Goal: Task Accomplishment & Management: Use online tool/utility

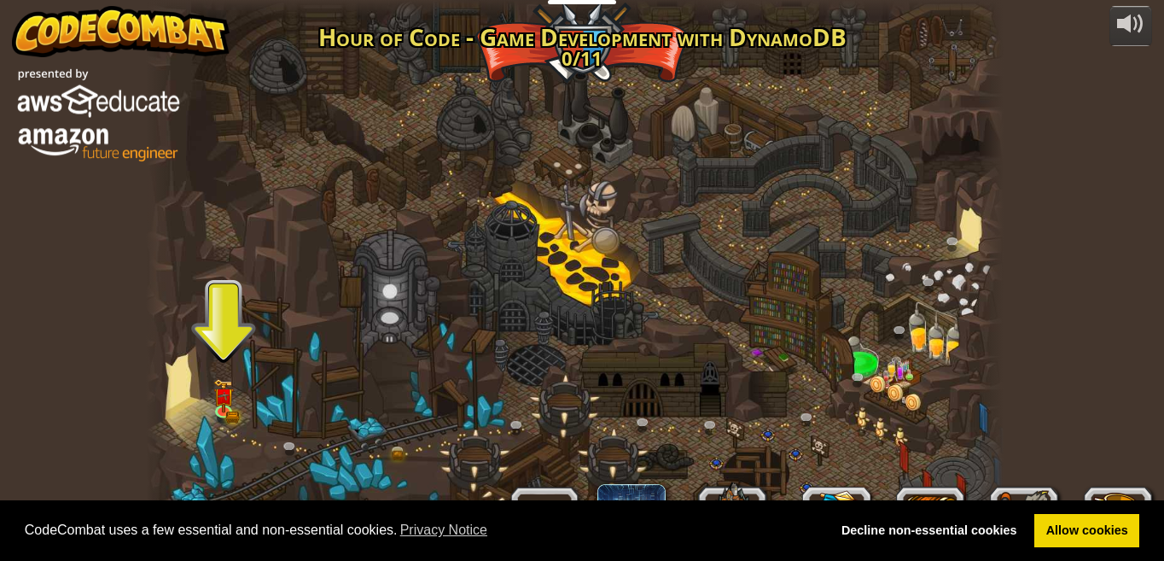
select select "bg"
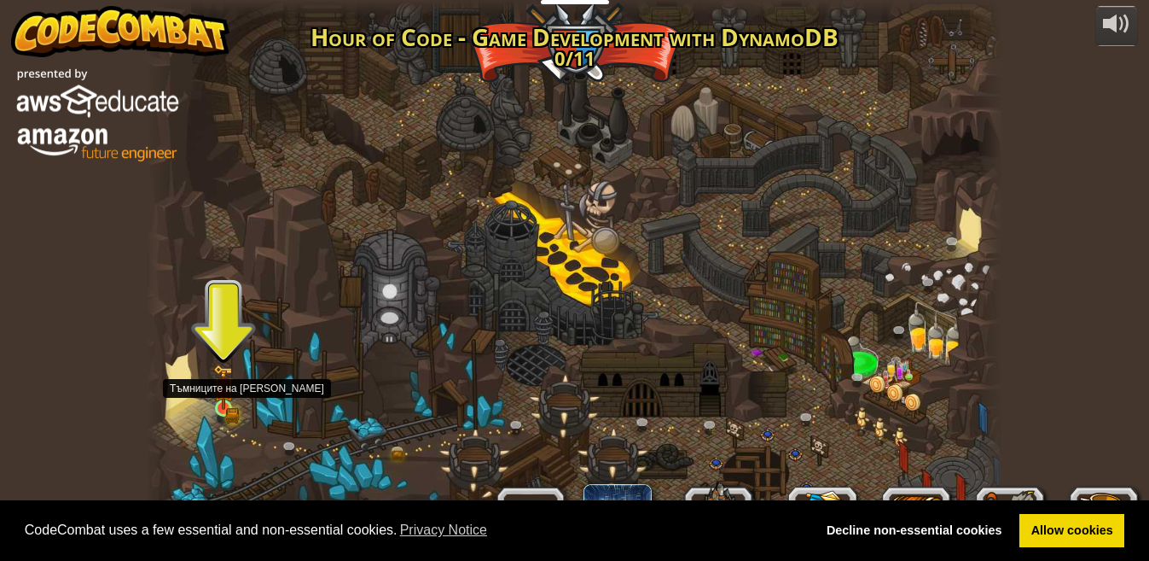
click at [224, 381] on img at bounding box center [223, 386] width 20 height 45
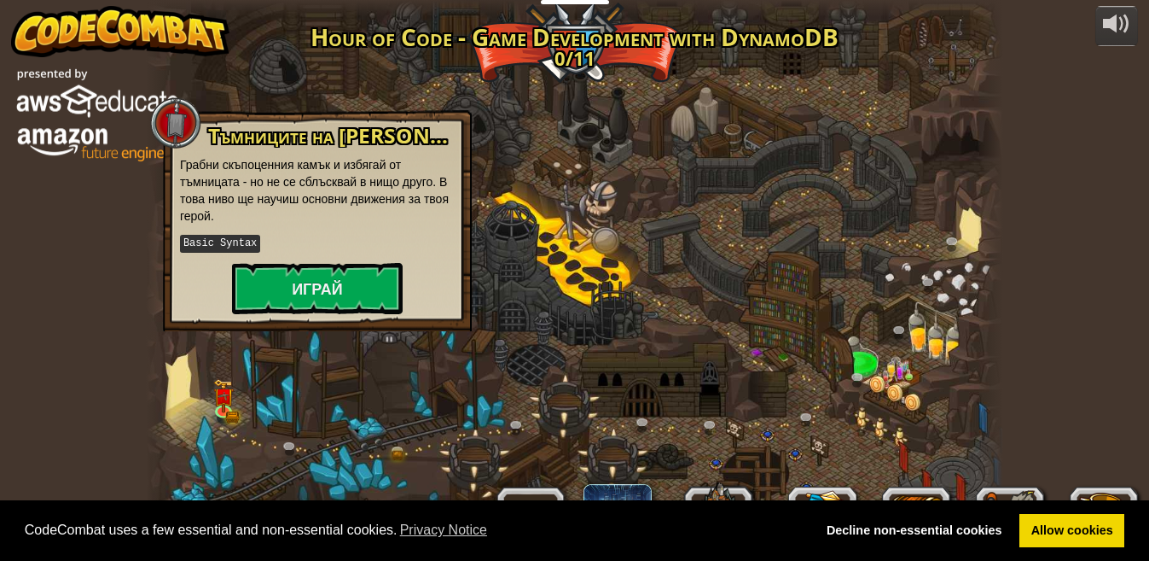
click at [299, 258] on div "Тъмниците на [PERSON_NAME] скъпоценния камък и избягай от тъмницата - но не се …" at bounding box center [317, 219] width 275 height 189
click at [303, 282] on button "Играй" at bounding box center [317, 288] width 171 height 51
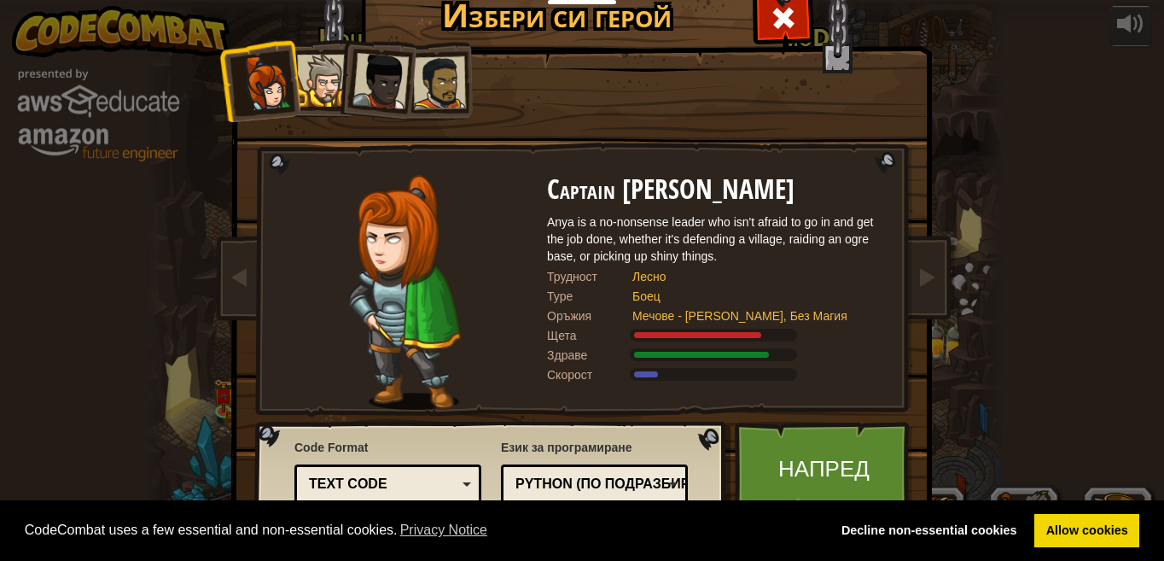
click at [421, 82] on div at bounding box center [439, 82] width 53 height 53
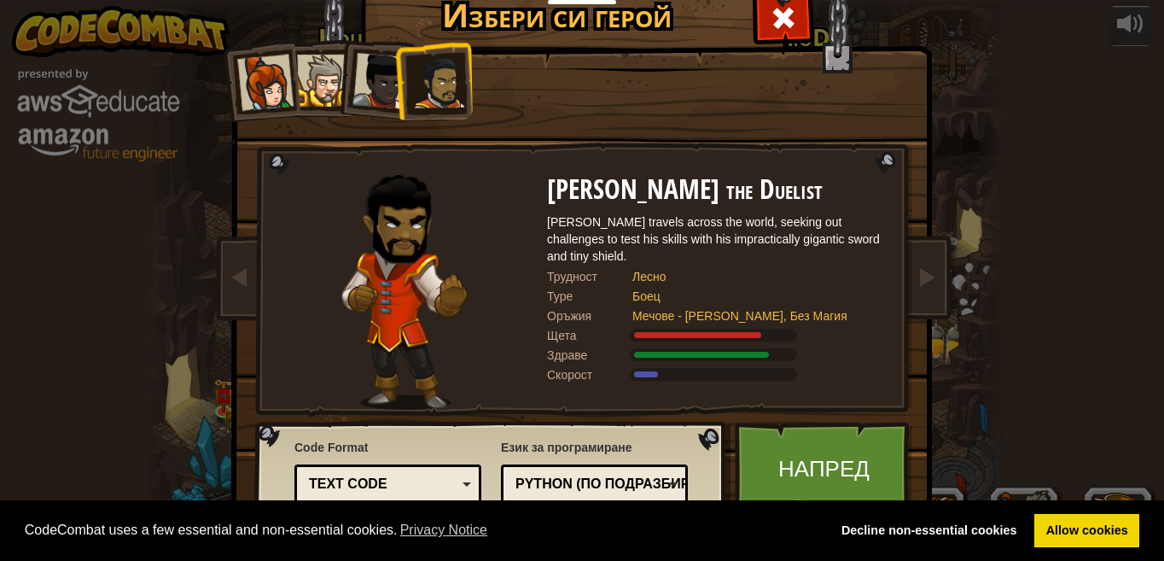
click at [299, 80] on div at bounding box center [323, 81] width 52 height 52
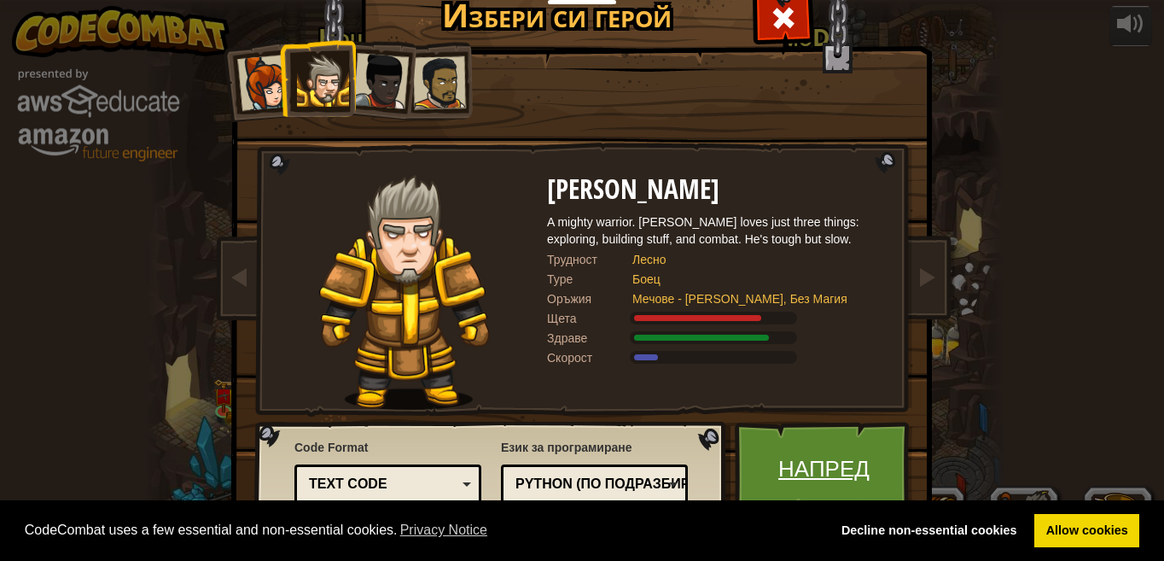
click at [810, 455] on link "Напред" at bounding box center [824, 468] width 178 height 94
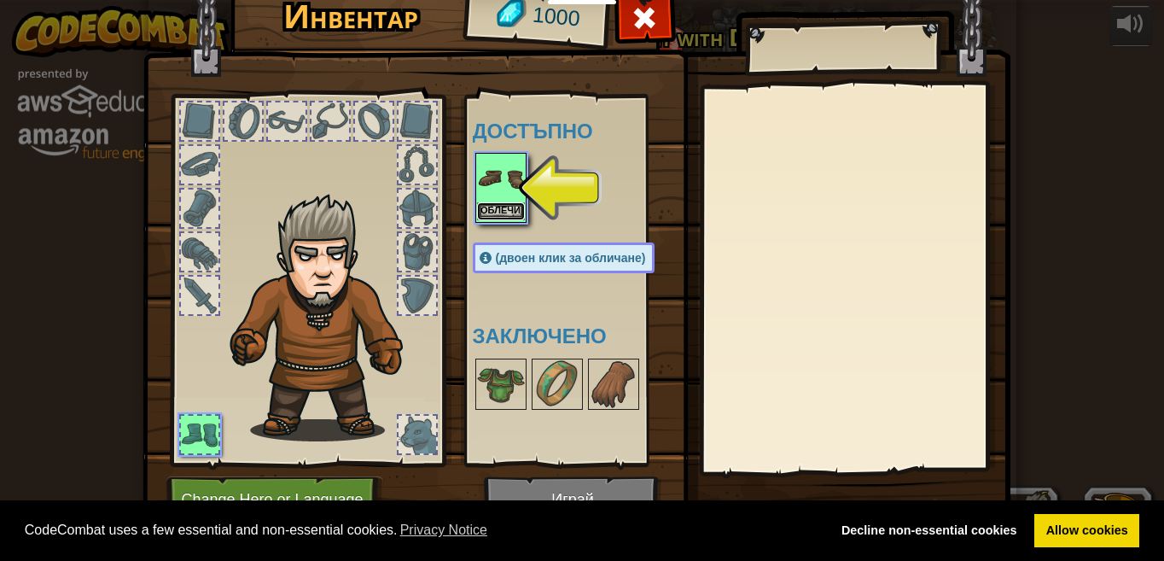
click at [498, 206] on button "Облечи" at bounding box center [501, 211] width 48 height 18
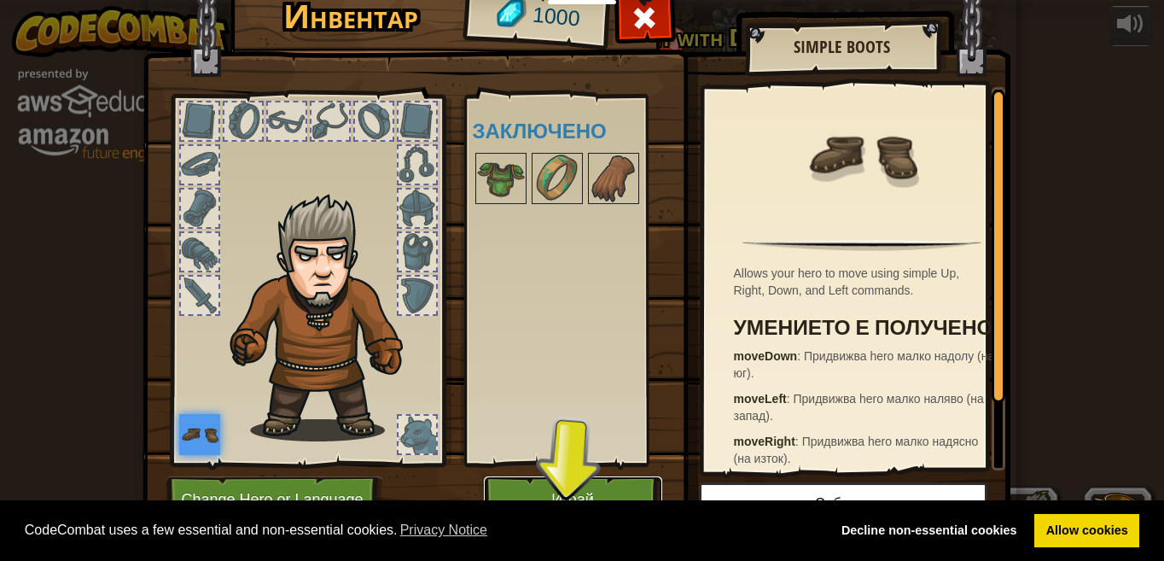
click at [607, 492] on button "Играй" at bounding box center [573, 499] width 178 height 47
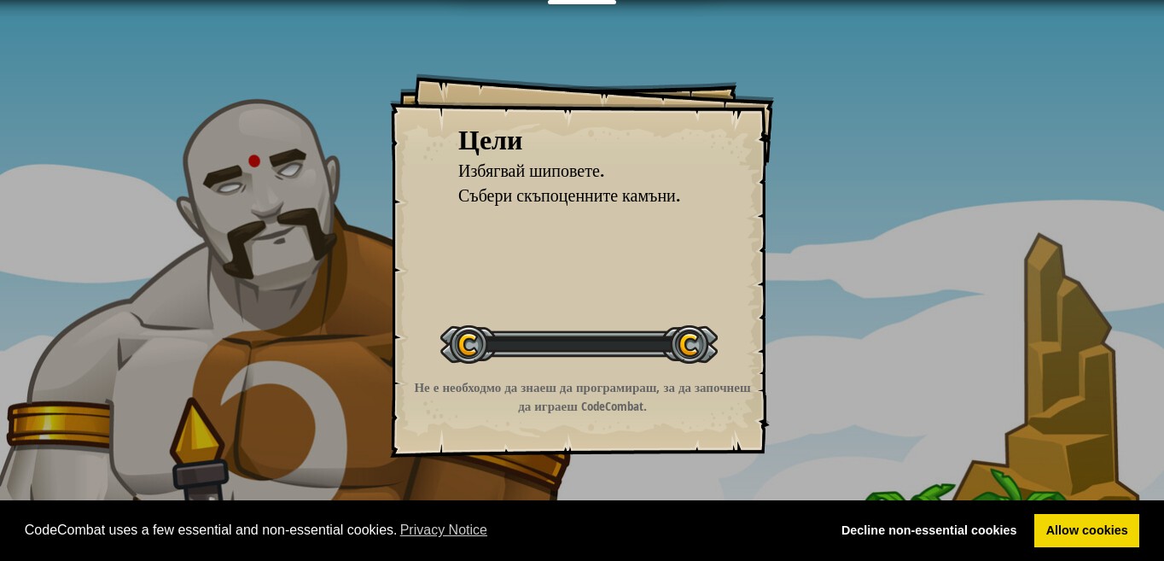
click at [587, 542] on div "Цели Избягвай шиповете. Събери скъпоценните камъни. Стартирай Ниво Error loadin…" at bounding box center [582, 280] width 1164 height 561
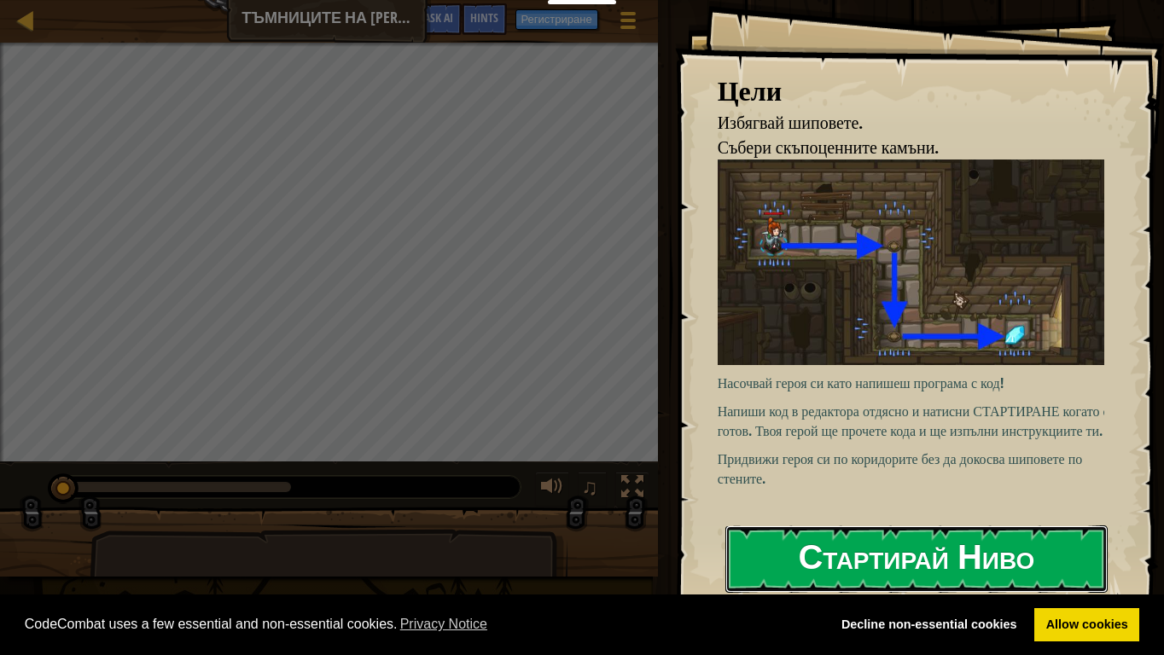
click at [898, 560] on button "Стартирай Ниво" at bounding box center [916, 559] width 382 height 67
click at [896, 560] on button "Стартирай Ниво" at bounding box center [916, 559] width 382 height 67
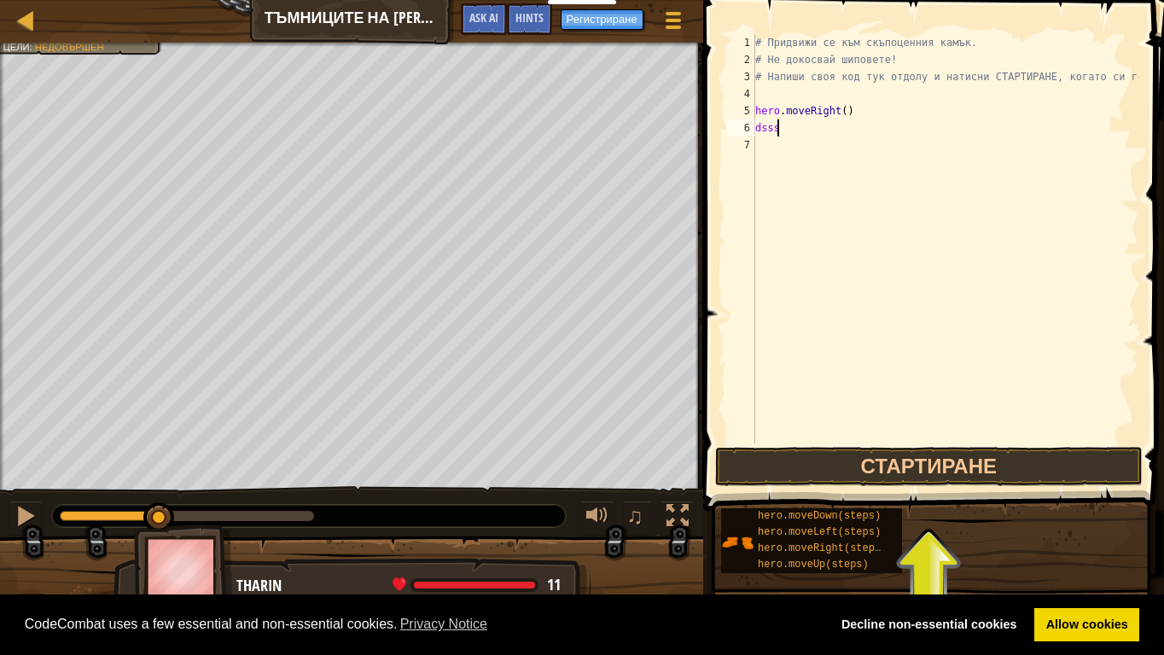
scroll to position [8, 1]
click at [935, 464] on button "Стартиране" at bounding box center [928, 466] width 427 height 39
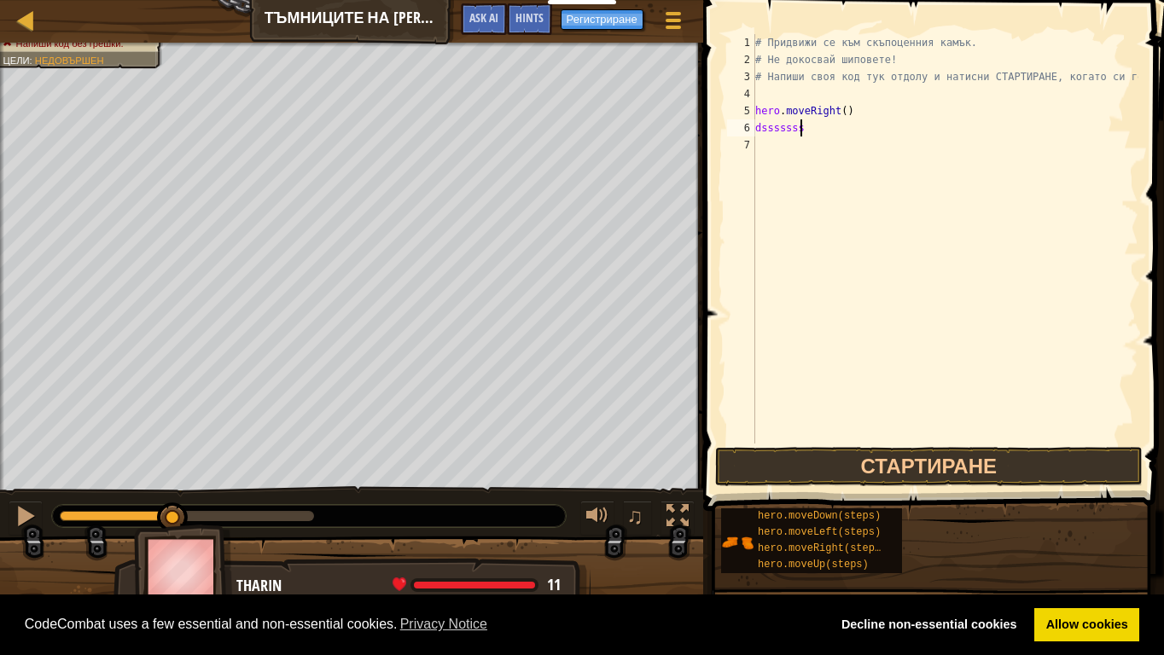
scroll to position [8, 3]
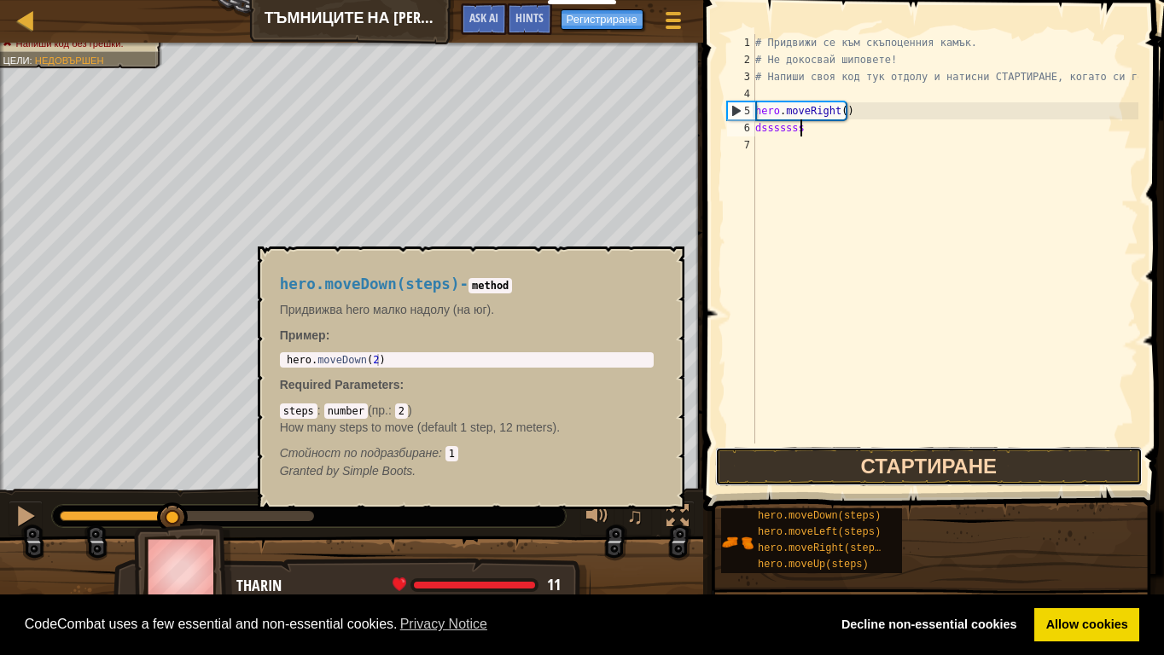
click at [898, 468] on button "Стартиране" at bounding box center [928, 466] width 427 height 39
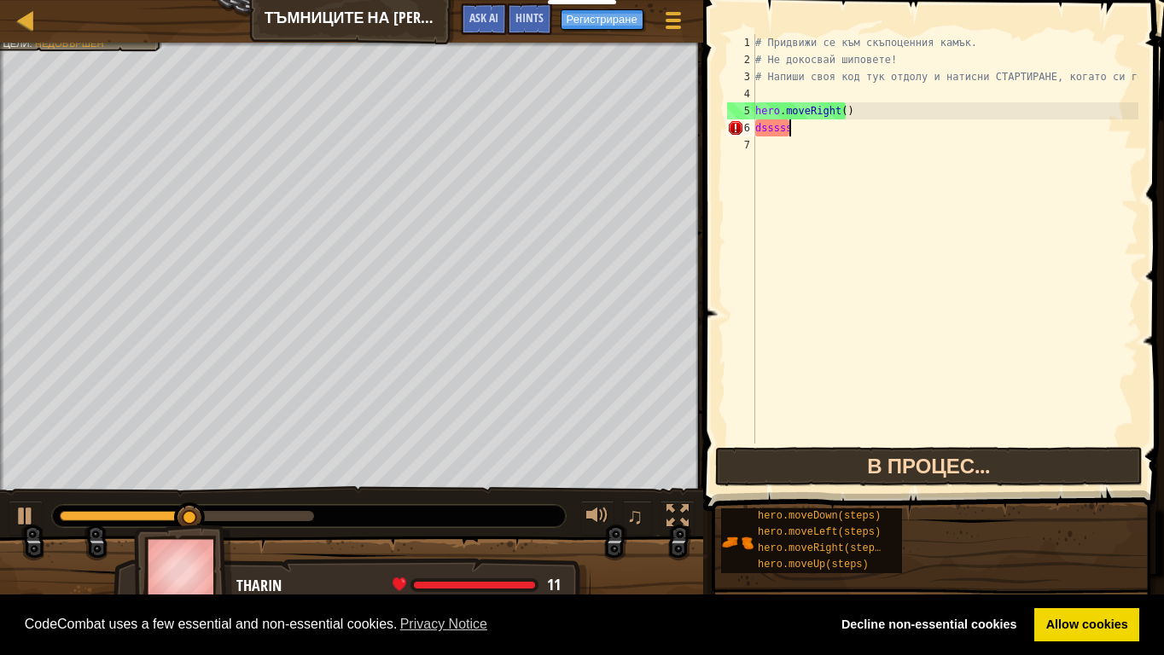
type textarea "d"
type textarea "hero.moveRight()"
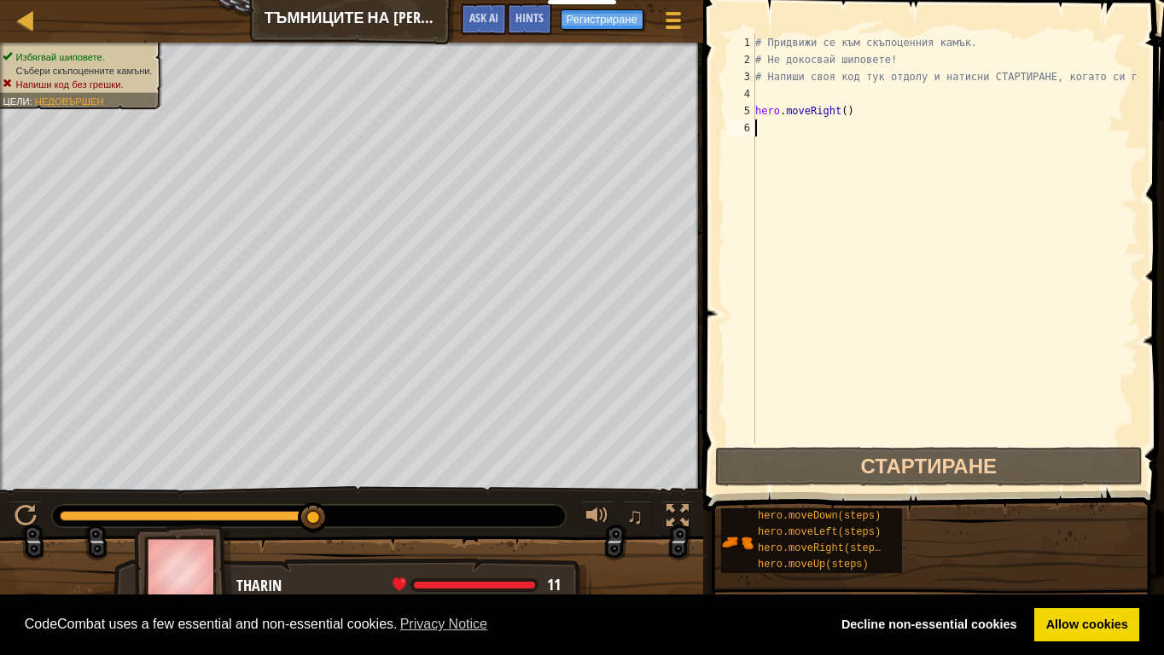
type textarea "hero.moveRight()"
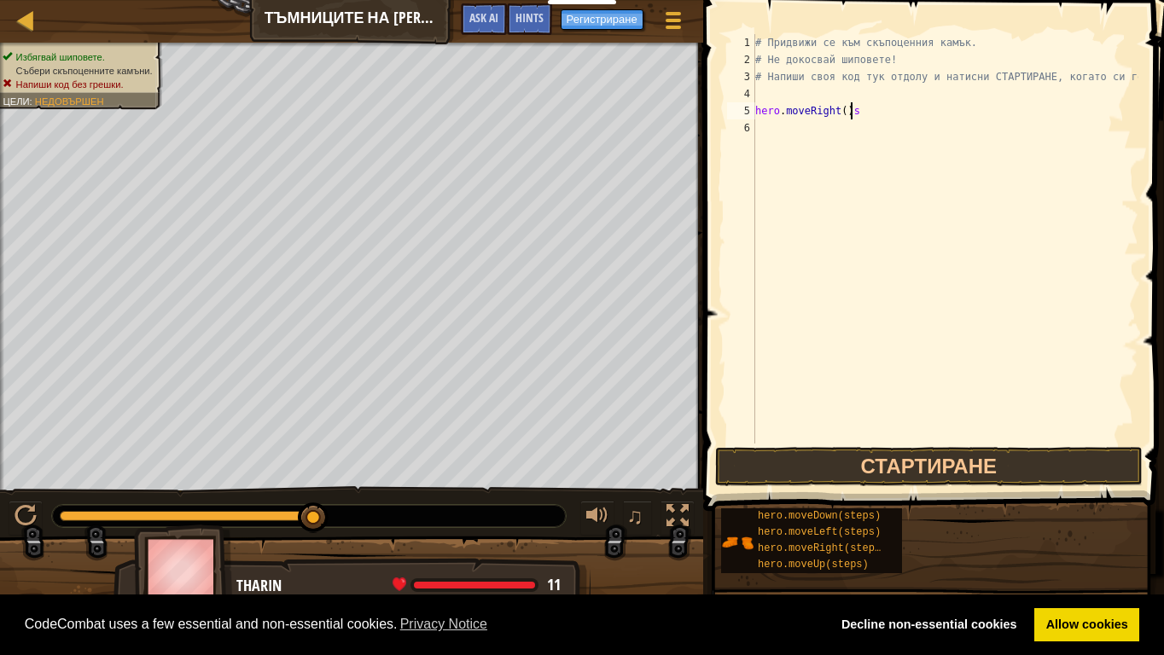
scroll to position [8, 7]
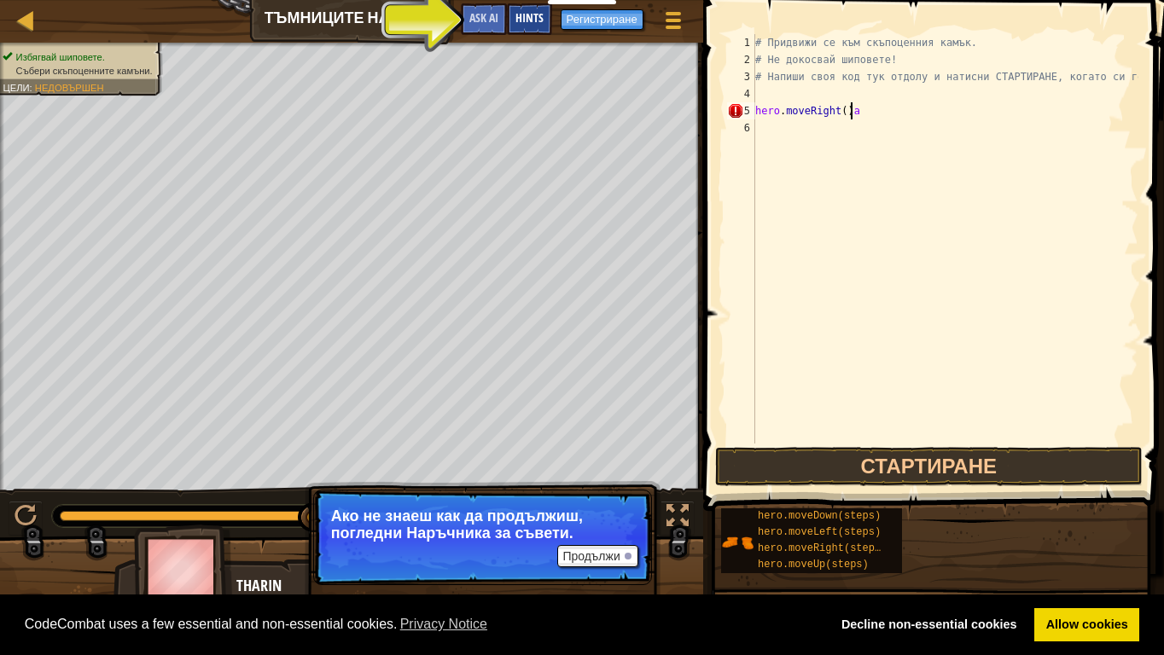
click at [520, 24] on span "Hints" at bounding box center [529, 17] width 28 height 16
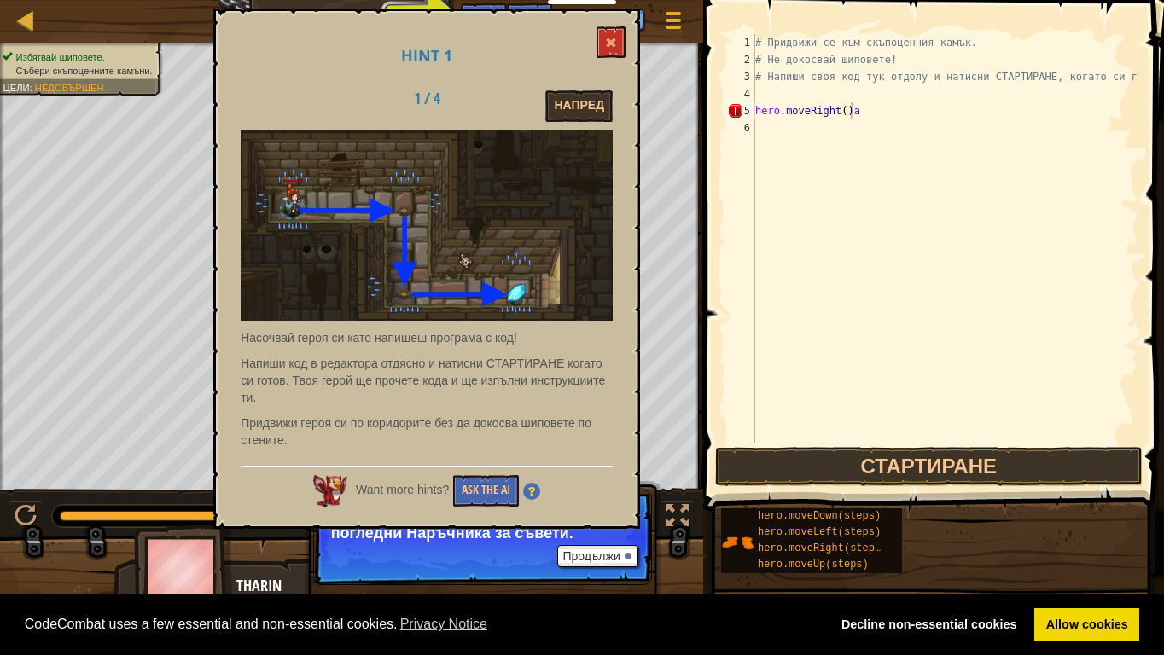
click at [396, 200] on img at bounding box center [427, 226] width 372 height 190
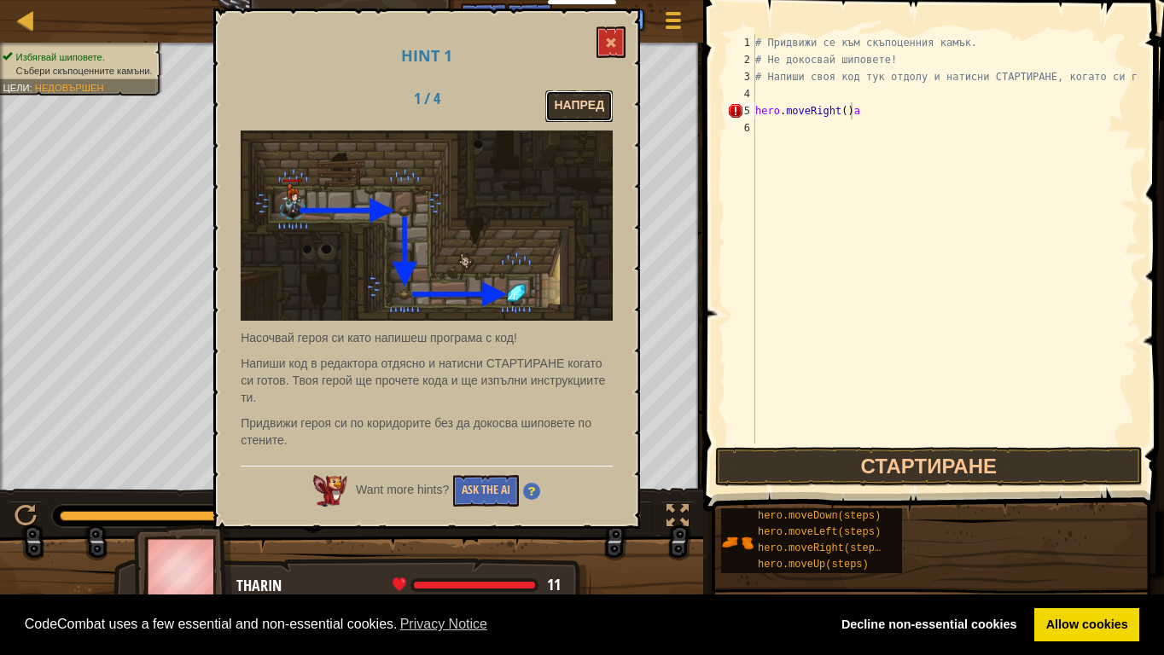
click at [557, 110] on button "Напред" at bounding box center [578, 106] width 67 height 32
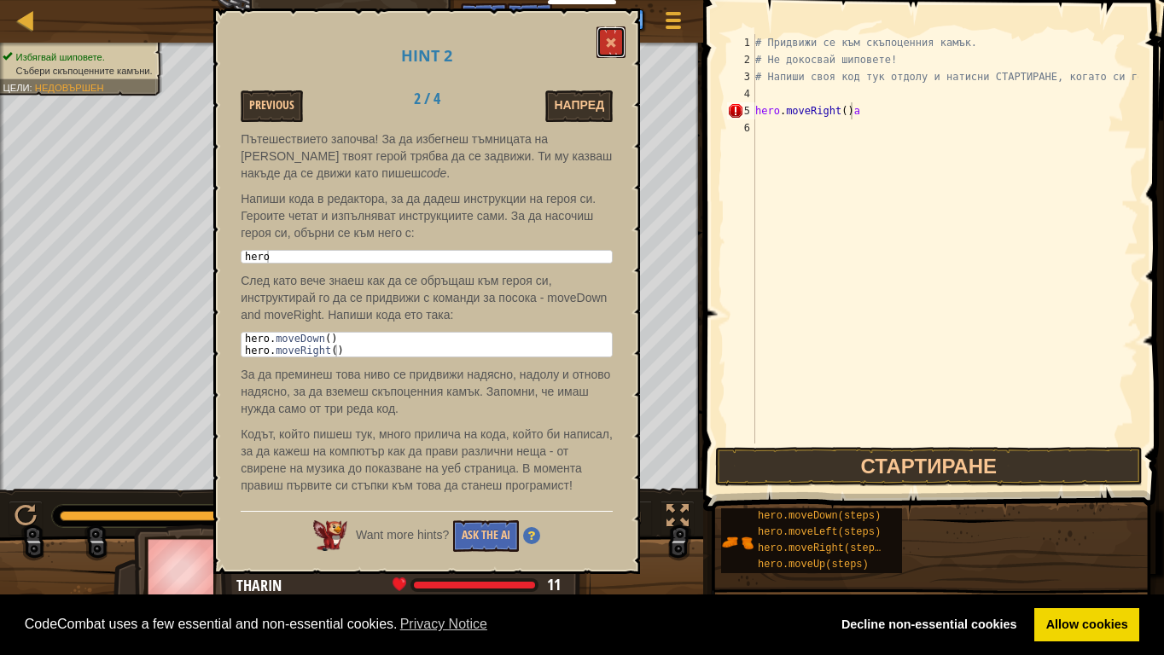
click at [617, 41] on span at bounding box center [611, 43] width 12 height 12
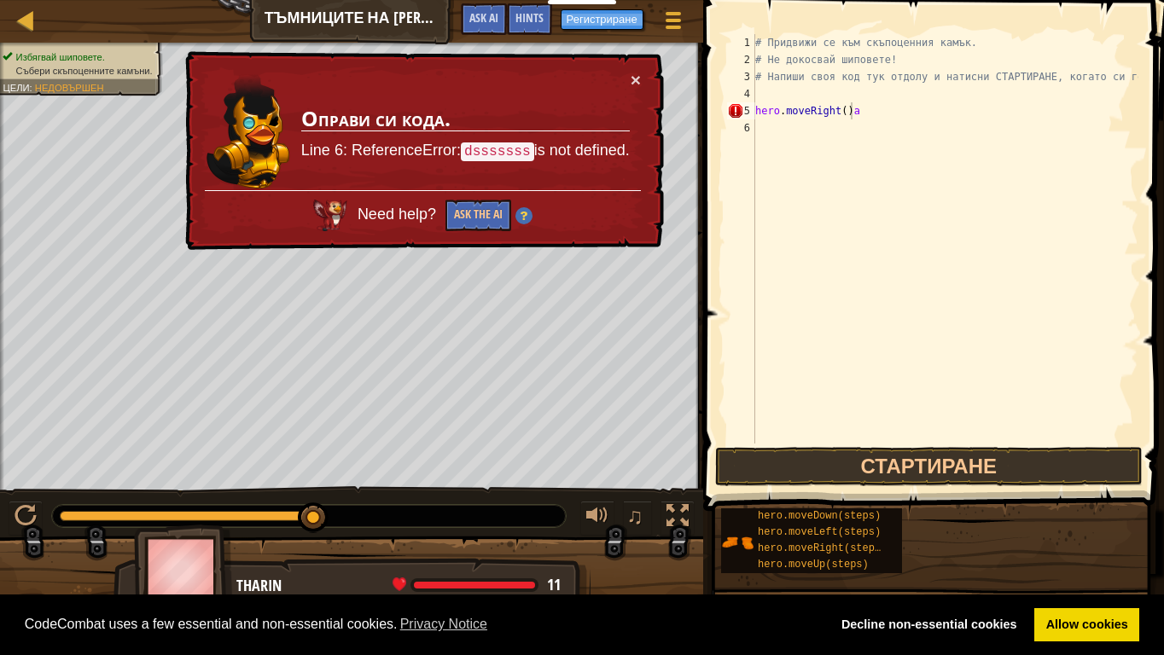
click at [857, 113] on div "# Придвижи се към скъпоценния камък. # Не докосвай шиповете! # Напиши своя код …" at bounding box center [945, 256] width 386 height 444
type textarea "hero.moveRight()"
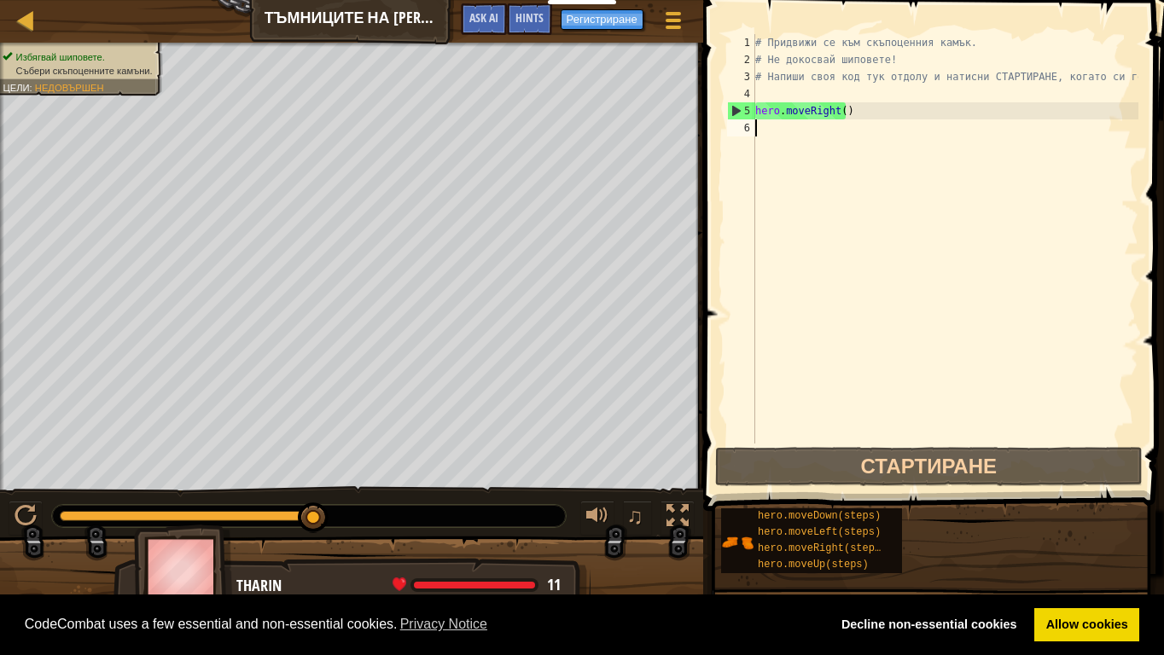
click at [754, 127] on div "6" at bounding box center [741, 127] width 28 height 17
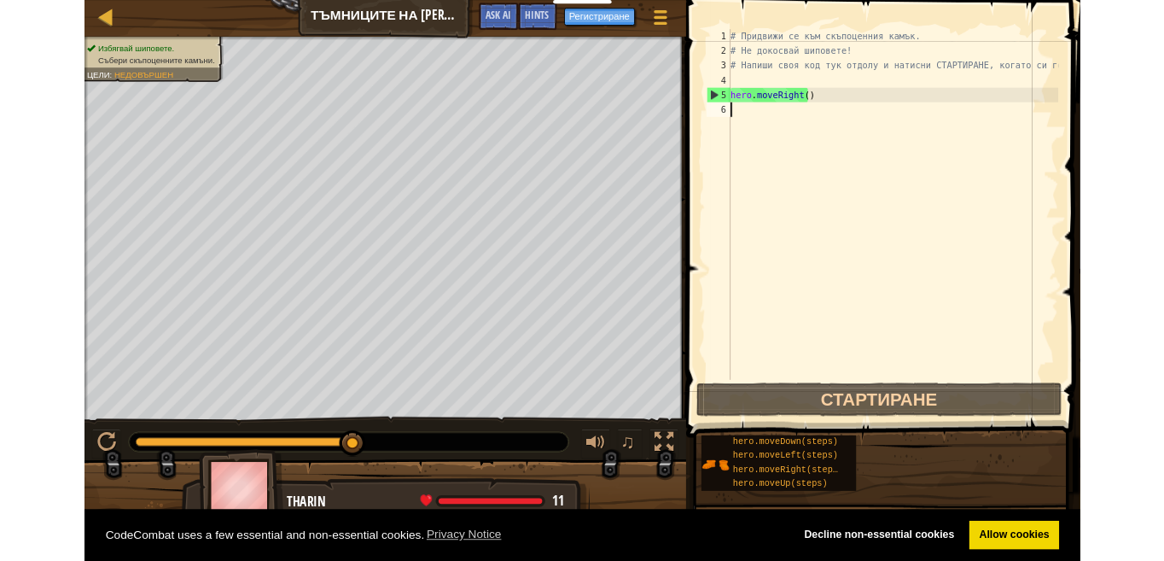
scroll to position [8, 0]
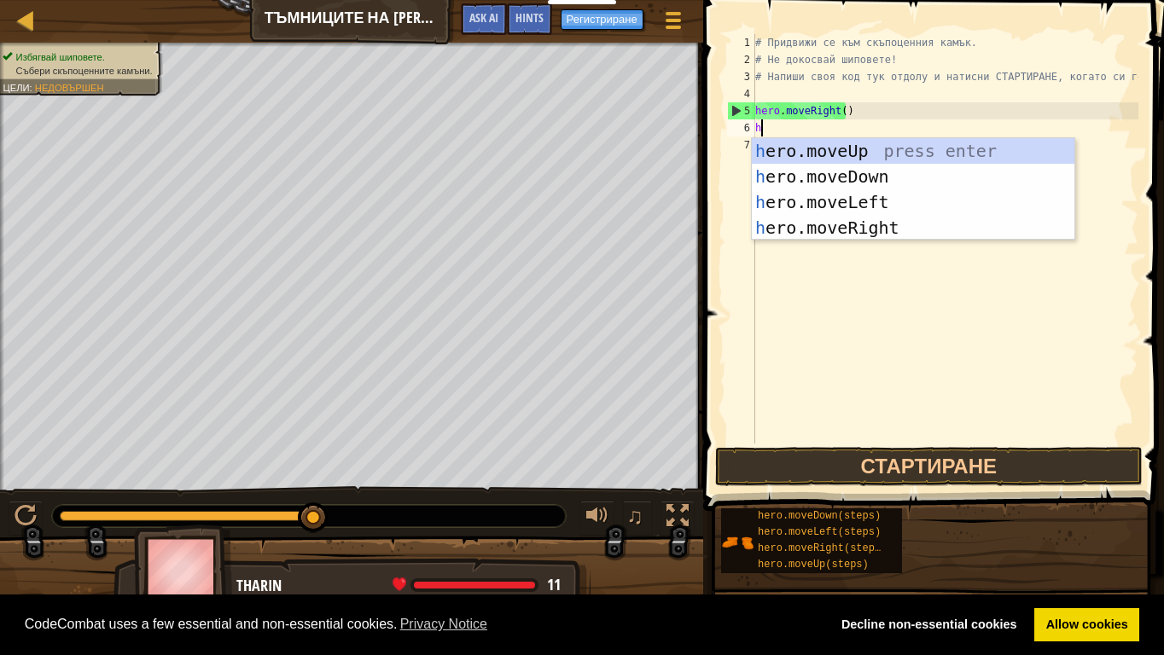
type textarea "he"
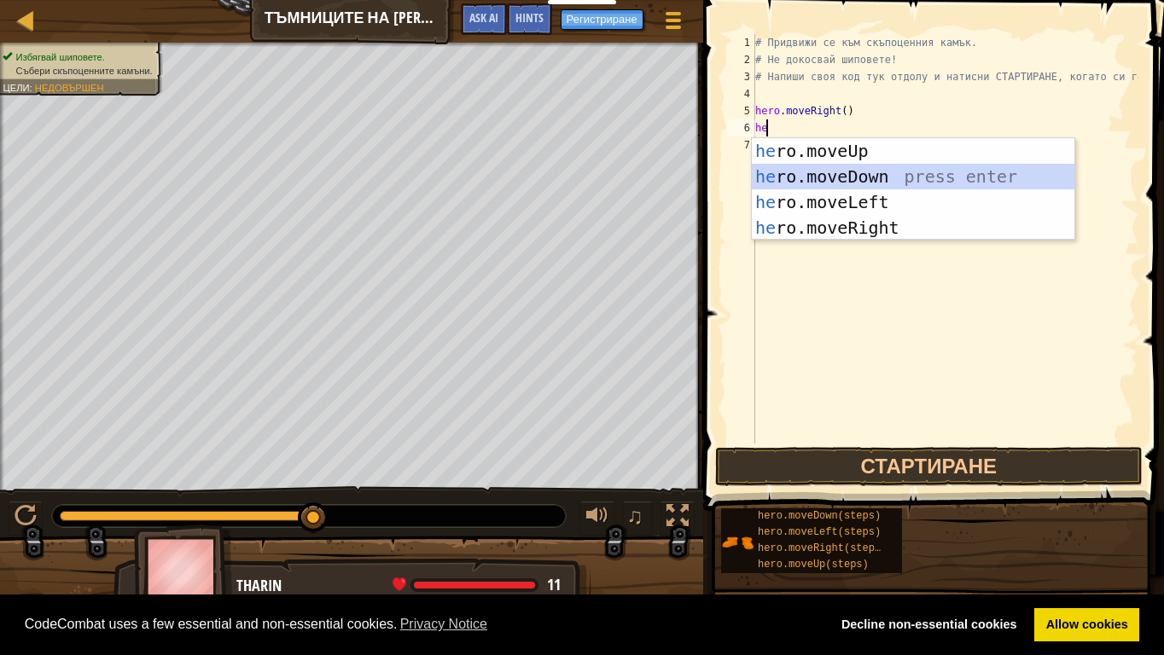
click at [864, 187] on div "he ro.moveUp press enter he ro.moveDown press enter he ro.moveLeft press enter …" at bounding box center [913, 215] width 322 height 154
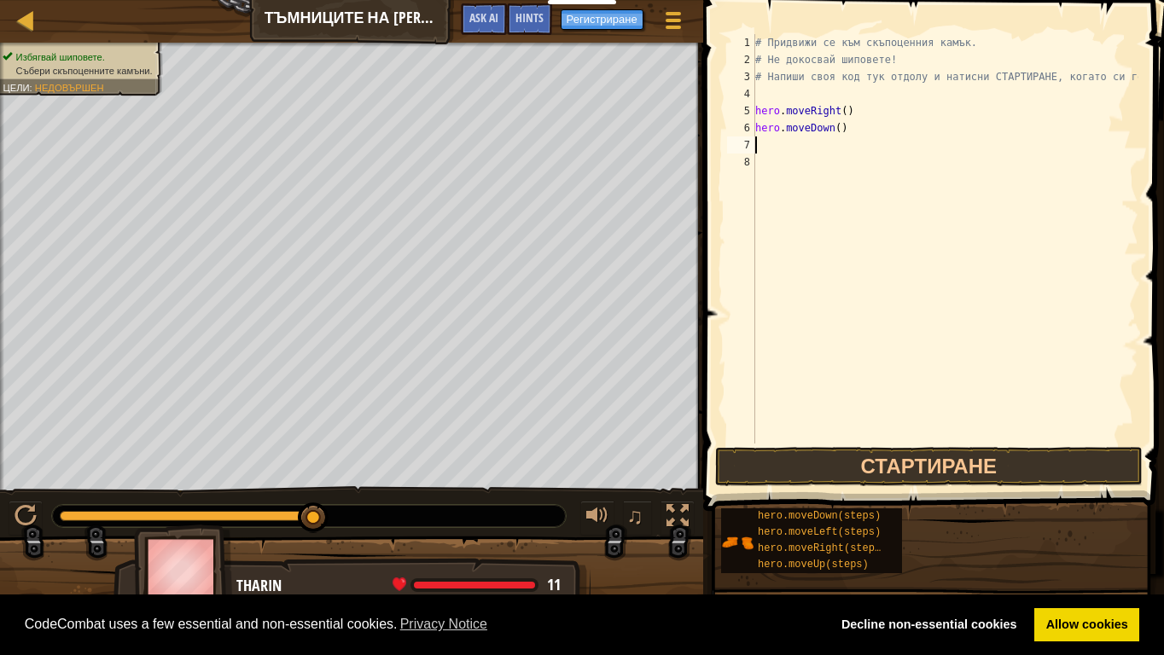
type textarea "s"
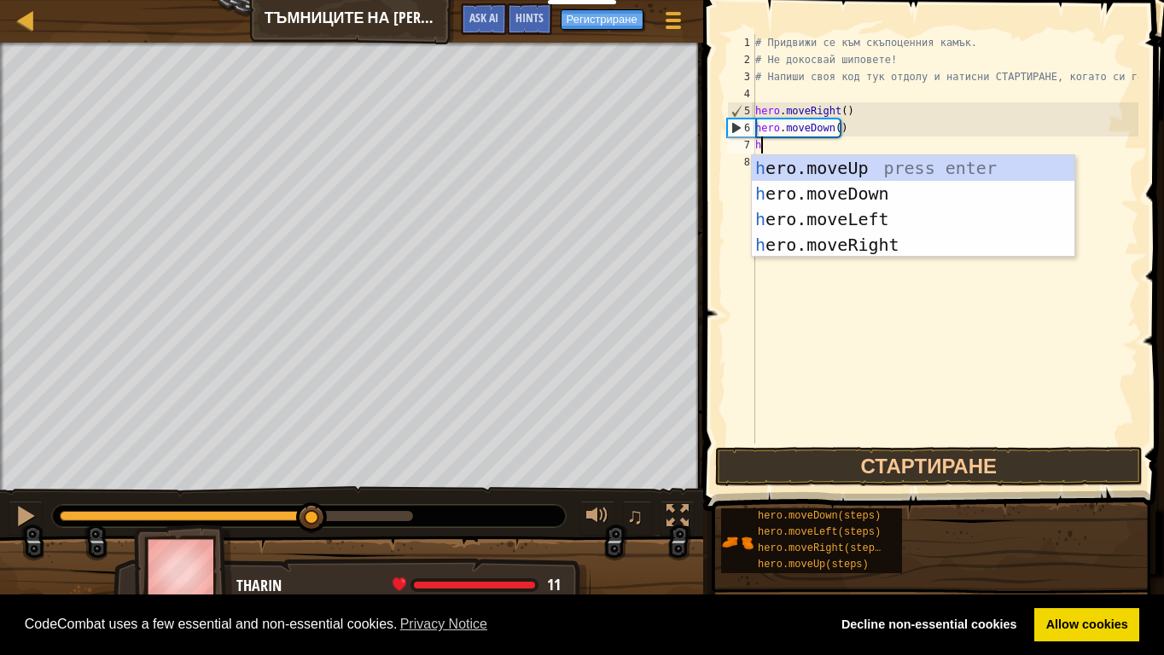
type textarea "he"
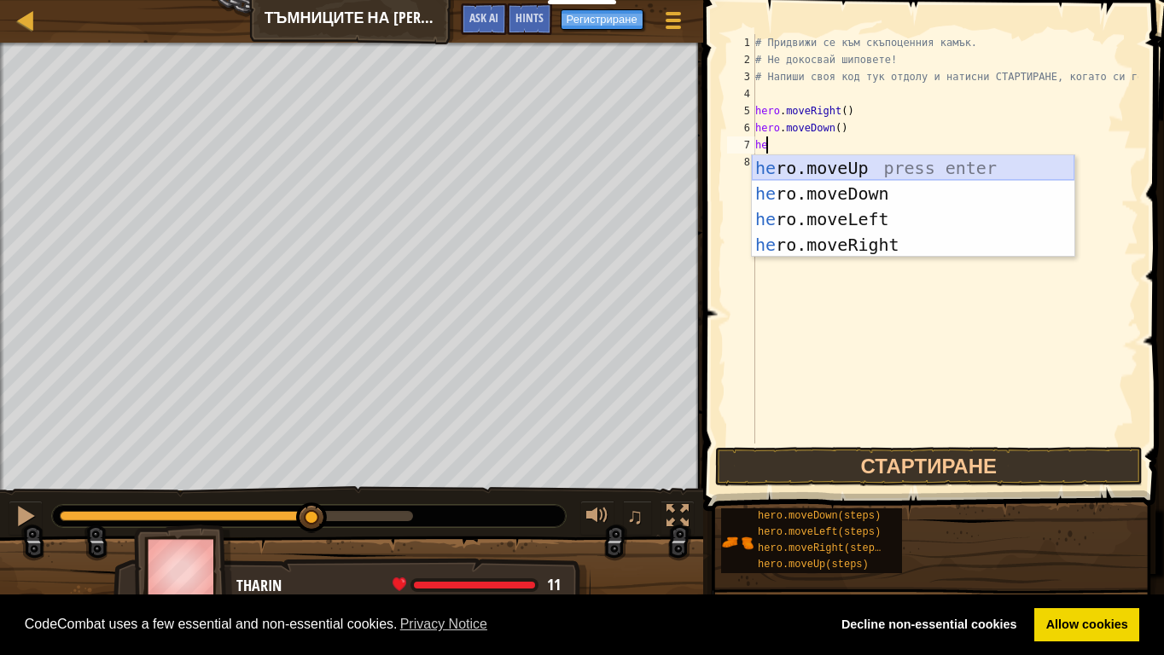
click at [841, 173] on div "he ro.moveUp press enter he ro.moveDown press enter he ro.moveLeft press enter …" at bounding box center [913, 232] width 322 height 154
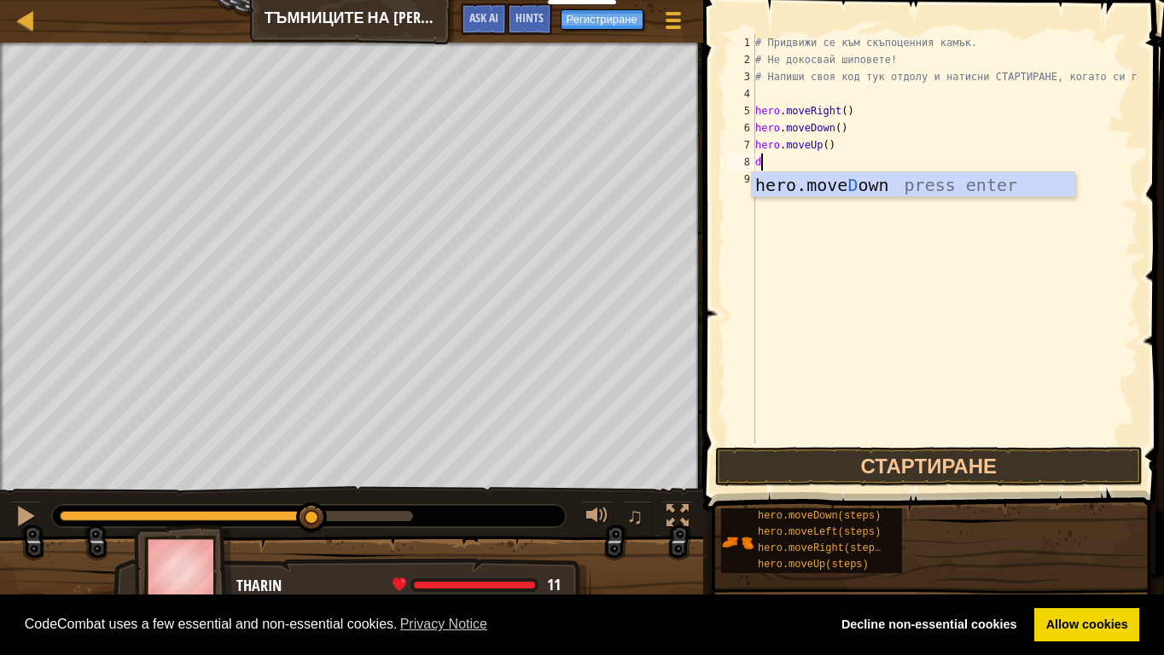
type textarea "d"
click at [806, 193] on div "hero.move D own press enter" at bounding box center [913, 210] width 322 height 77
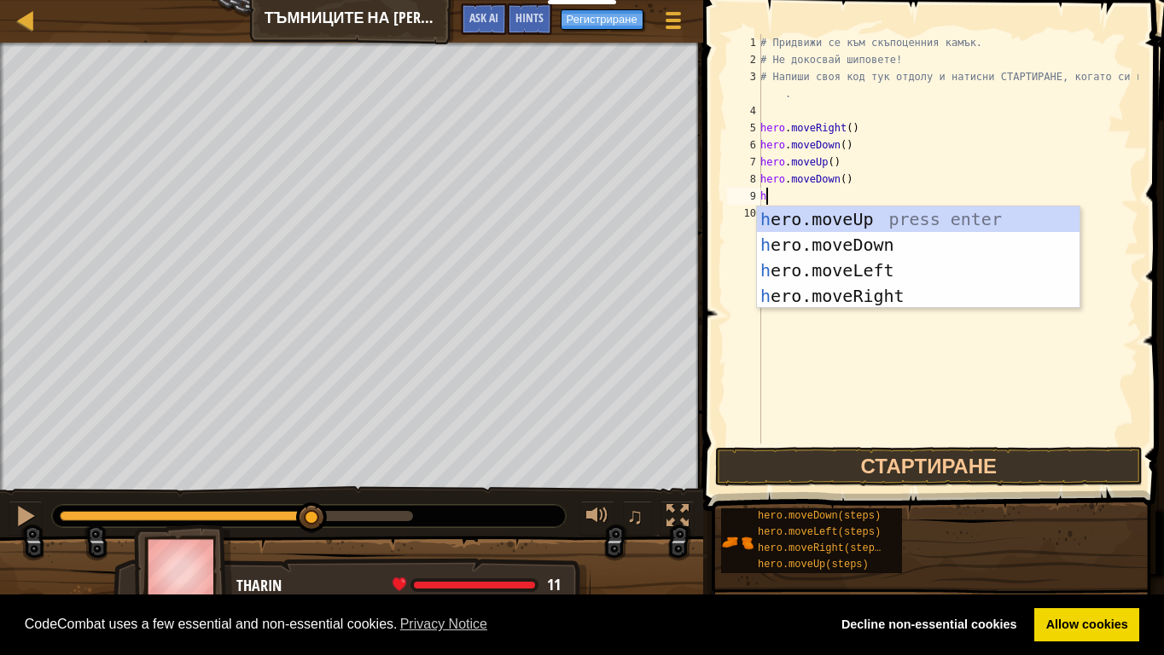
type textarea "he"
click at [798, 214] on div "he ro.moveUp press enter he ro.moveDown press enter he ro.moveLeft press enter …" at bounding box center [918, 283] width 322 height 154
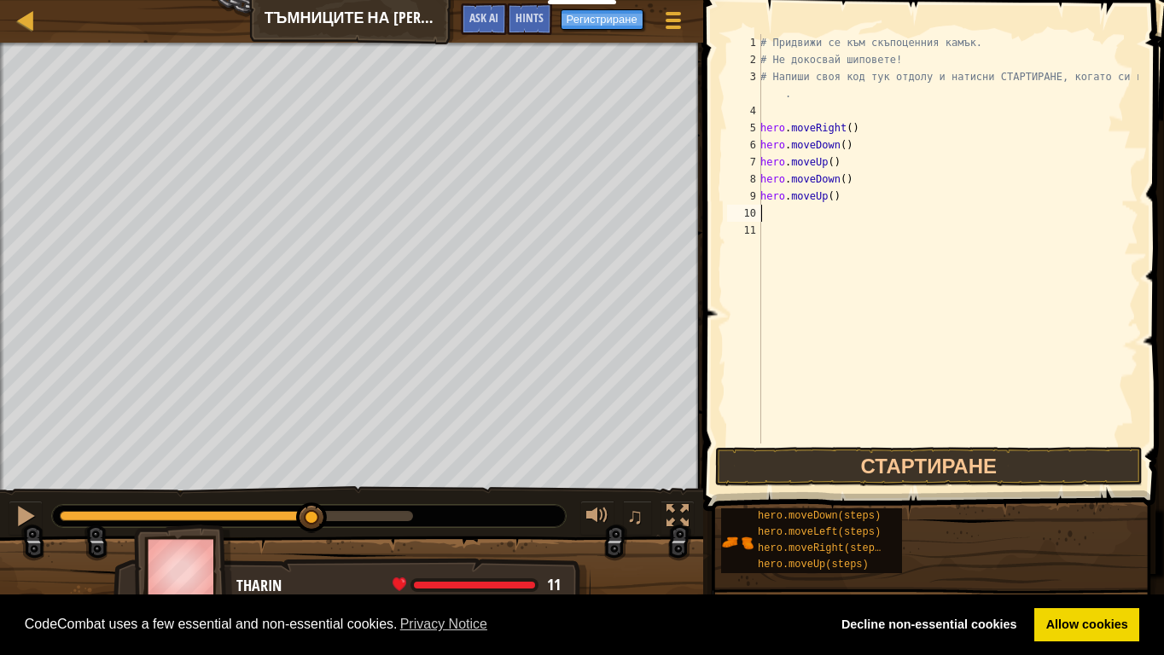
type textarea "d"
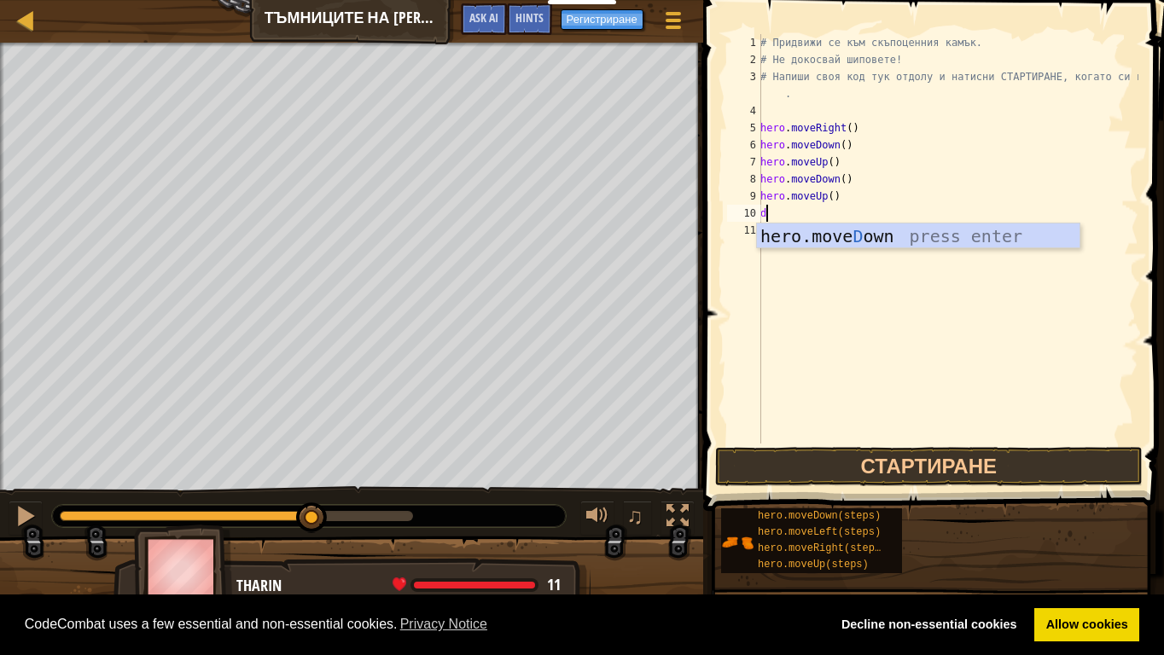
click at [844, 239] on div "hero.move D own press enter" at bounding box center [918, 262] width 322 height 77
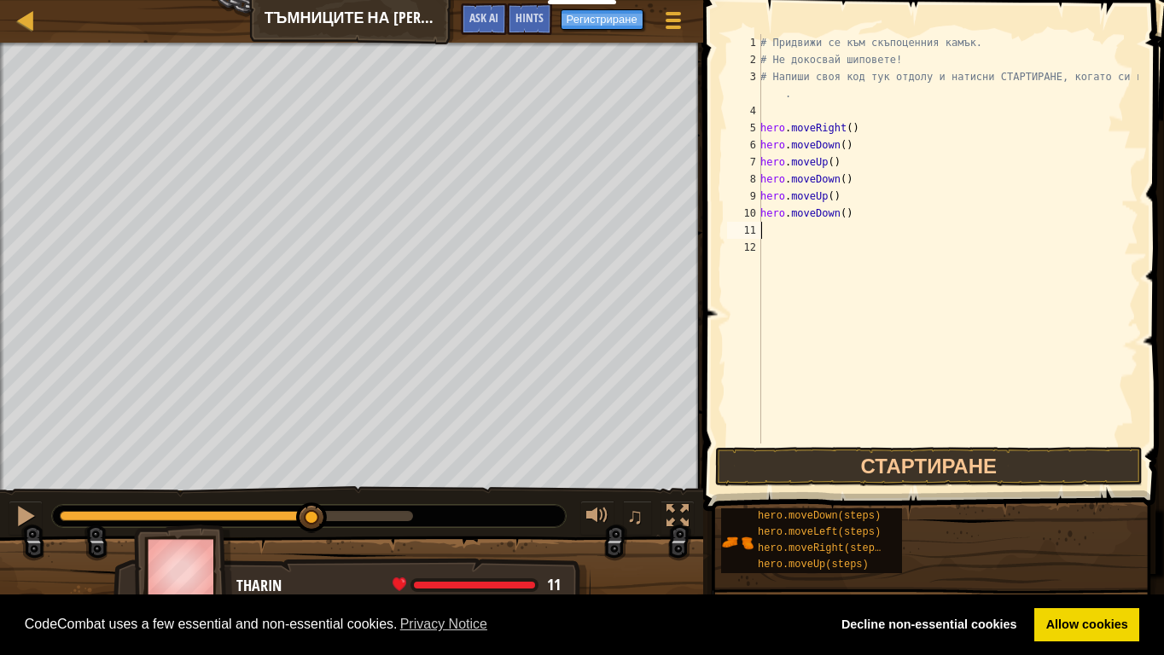
type textarea "d"
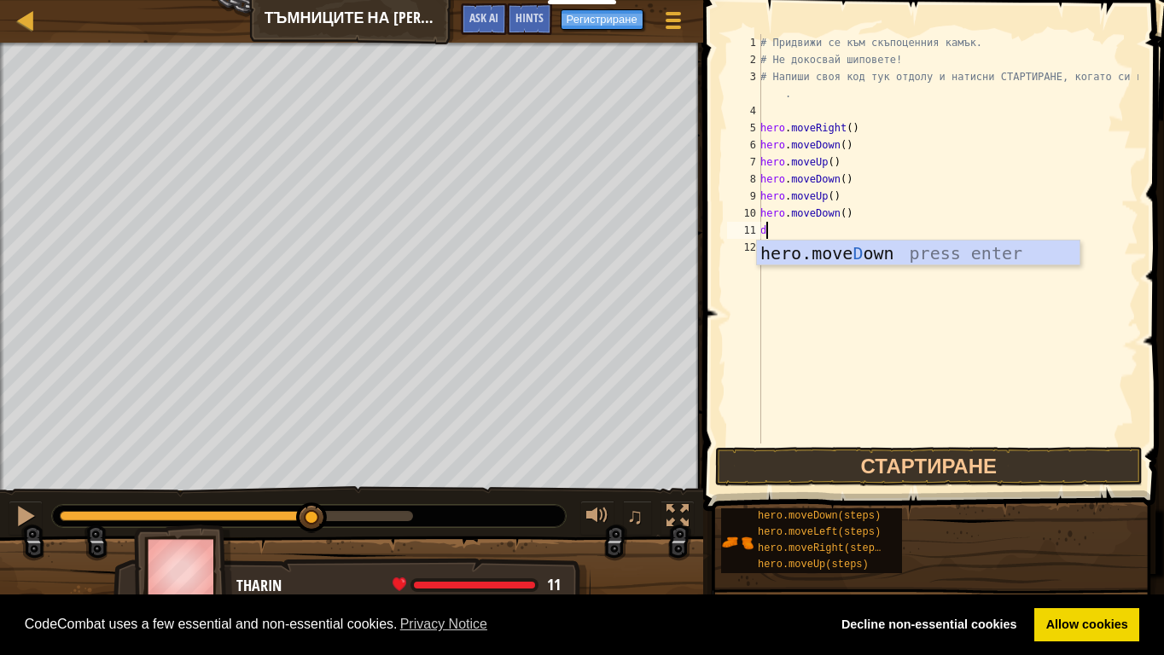
click at [783, 262] on div "hero.move D own press enter" at bounding box center [918, 279] width 322 height 77
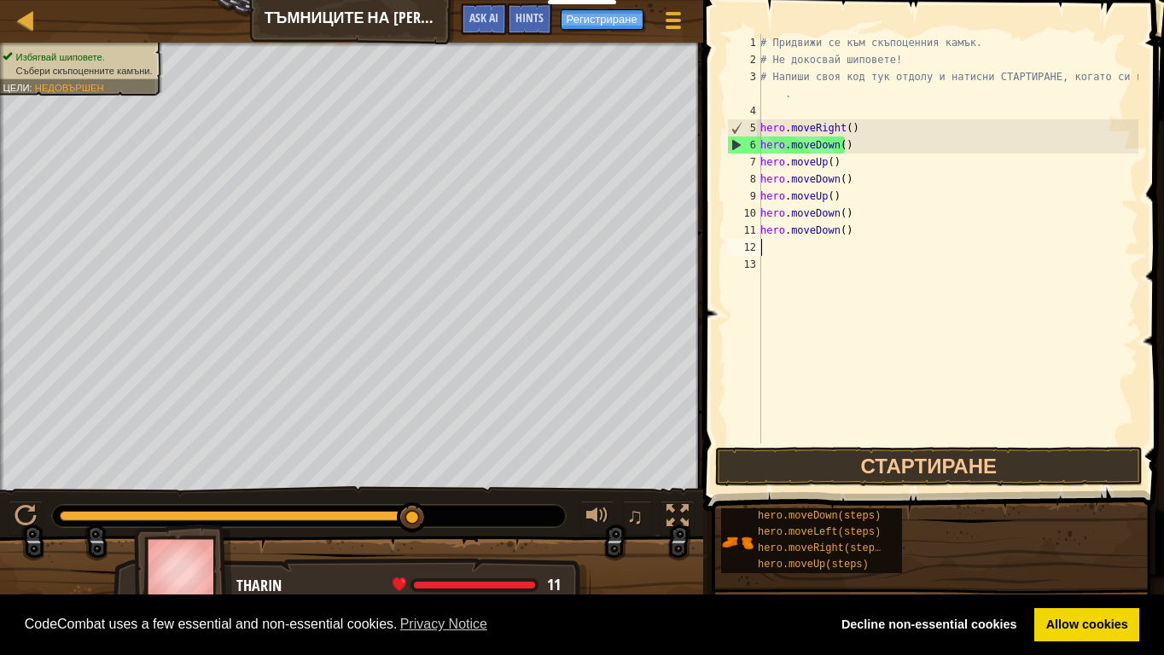
drag, startPoint x: 317, startPoint y: 511, endPoint x: 434, endPoint y: 525, distance: 117.7
click at [434, 525] on div at bounding box center [309, 516] width 514 height 22
click at [785, 166] on div "# Придвижи се към скъпоценния камък. # Не докосвай шиповете! # Напиши своя код …" at bounding box center [947, 256] width 381 height 444
click at [854, 166] on div "# Придвижи се към скъпоценния камък. # Не докосвай шиповете! # Напиши своя код …" at bounding box center [947, 256] width 381 height 444
click at [676, 514] on div at bounding box center [677, 516] width 22 height 22
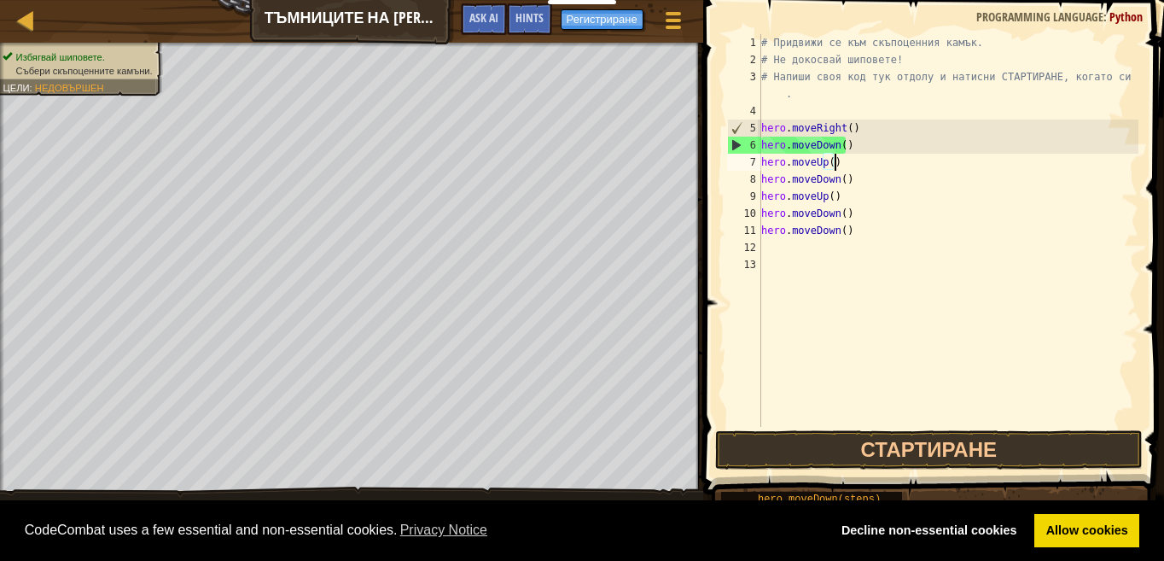
scroll to position [8, 5]
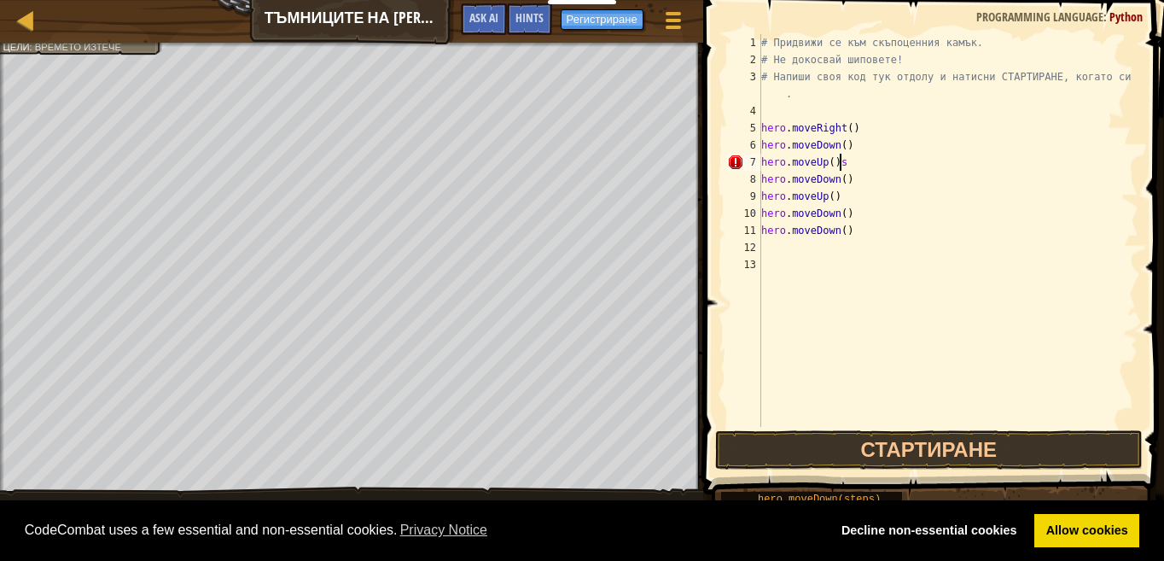
type textarea "hero.moveUp()"
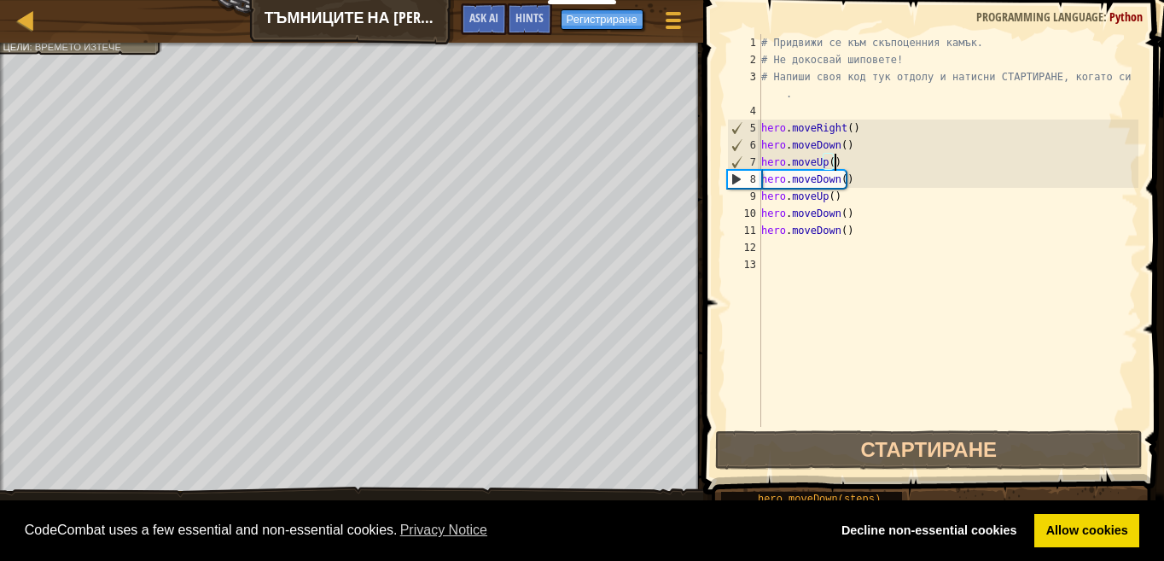
click at [760, 242] on div "12" at bounding box center [744, 247] width 34 height 17
click at [734, 183] on div "8" at bounding box center [744, 179] width 33 height 17
click at [736, 180] on div "8" at bounding box center [744, 179] width 33 height 17
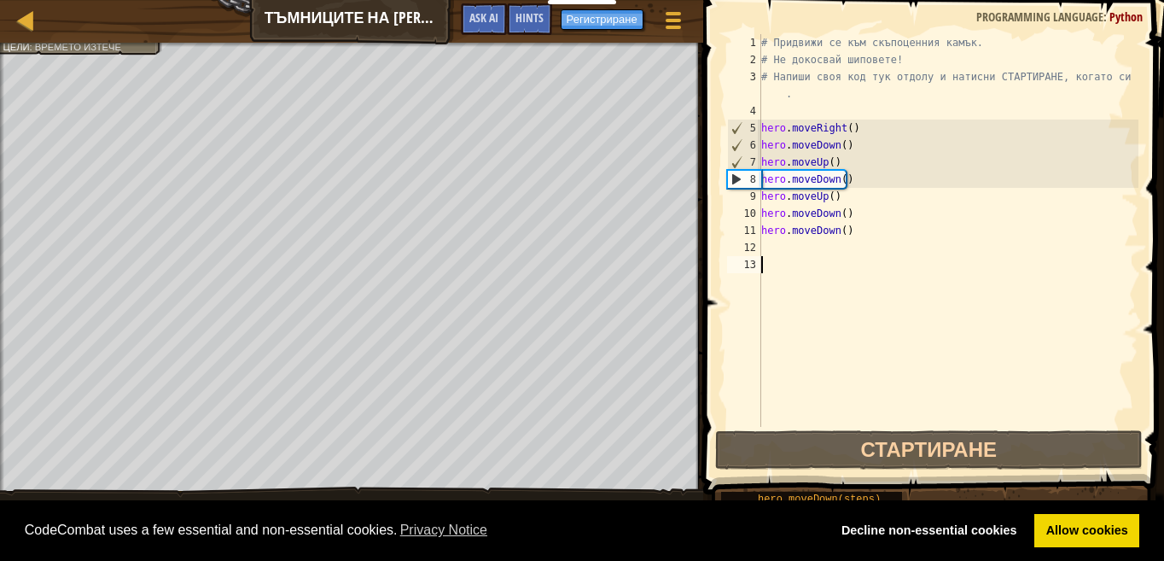
click at [736, 180] on div "8" at bounding box center [744, 179] width 33 height 17
click at [733, 174] on div "8" at bounding box center [744, 179] width 33 height 17
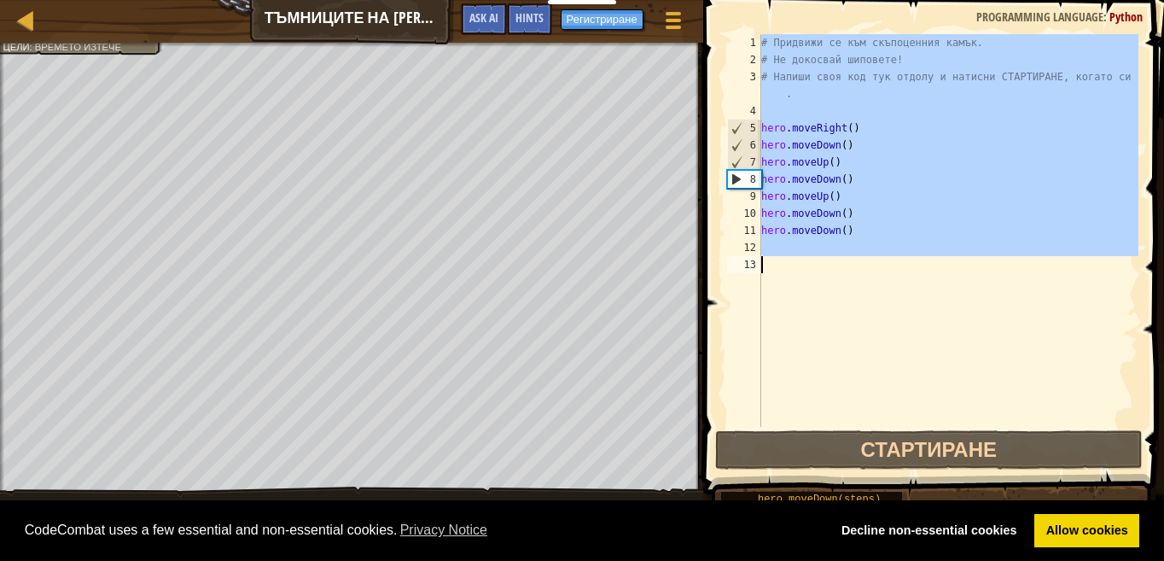
click at [733, 174] on div "8" at bounding box center [744, 179] width 33 height 17
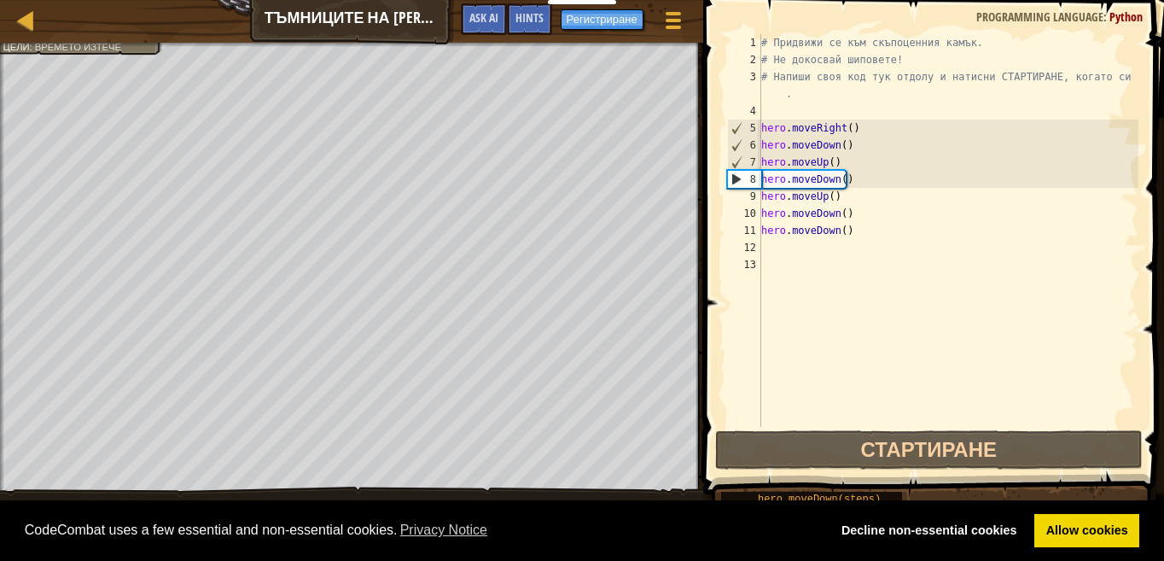
click at [733, 174] on div "8" at bounding box center [744, 179] width 33 height 17
click at [732, 174] on div "8" at bounding box center [744, 179] width 33 height 17
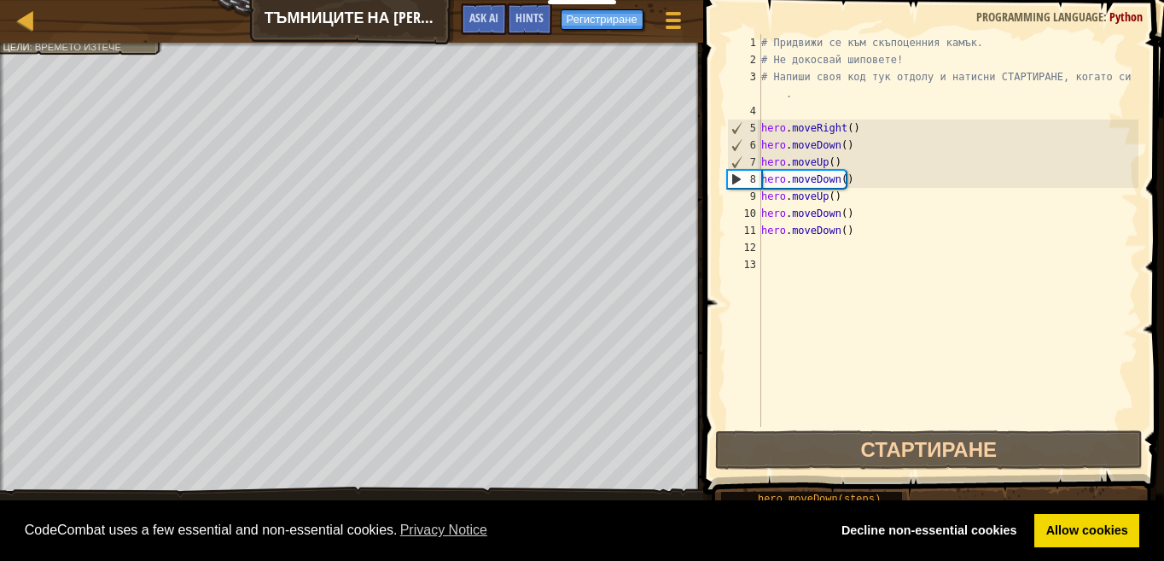
type textarea "hero.moveDown()"
click at [718, 184] on span at bounding box center [935, 223] width 474 height 544
click at [1071, 535] on link "Allow cookies" at bounding box center [1086, 531] width 105 height 34
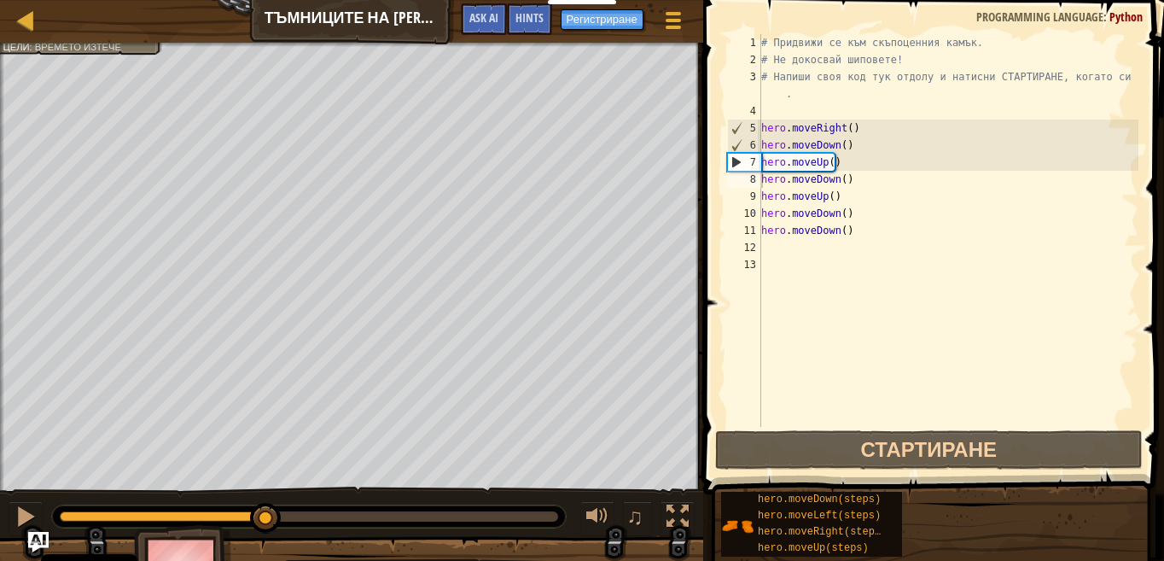
drag, startPoint x: 398, startPoint y: 513, endPoint x: 263, endPoint y: 494, distance: 136.1
click at [263, 494] on div "♫" at bounding box center [351, 511] width 703 height 51
click at [768, 268] on div "# Придвижи се към скъпоценния камък. # Не докосвай шиповете! # Напиши своя код …" at bounding box center [948, 247] width 381 height 427
click at [783, 244] on div "# Придвижи се към скъпоценния камък. # Не докосвай шиповете! # Напиши своя код …" at bounding box center [948, 247] width 381 height 427
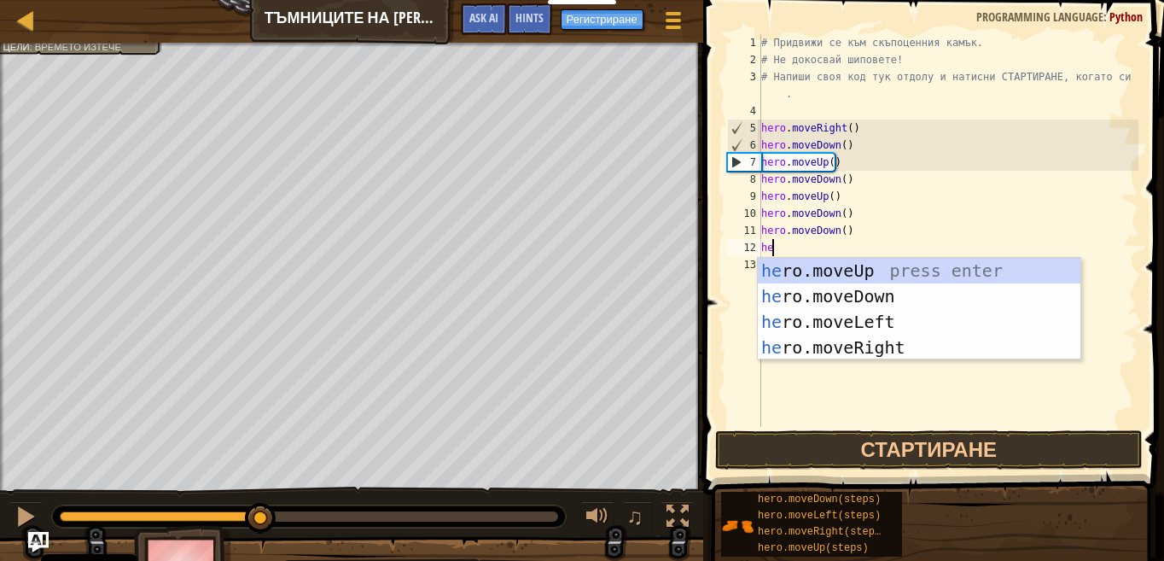
type textarea "he"
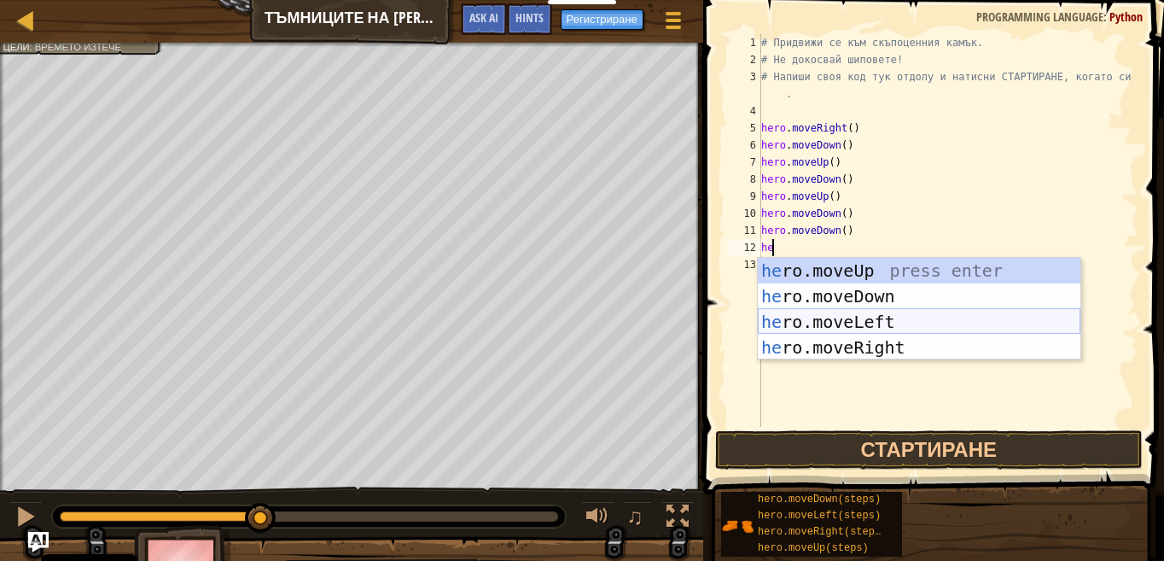
click at [838, 328] on div "he ro.moveUp press enter he ro.moveDown press enter he ro.moveLeft press enter …" at bounding box center [919, 335] width 322 height 154
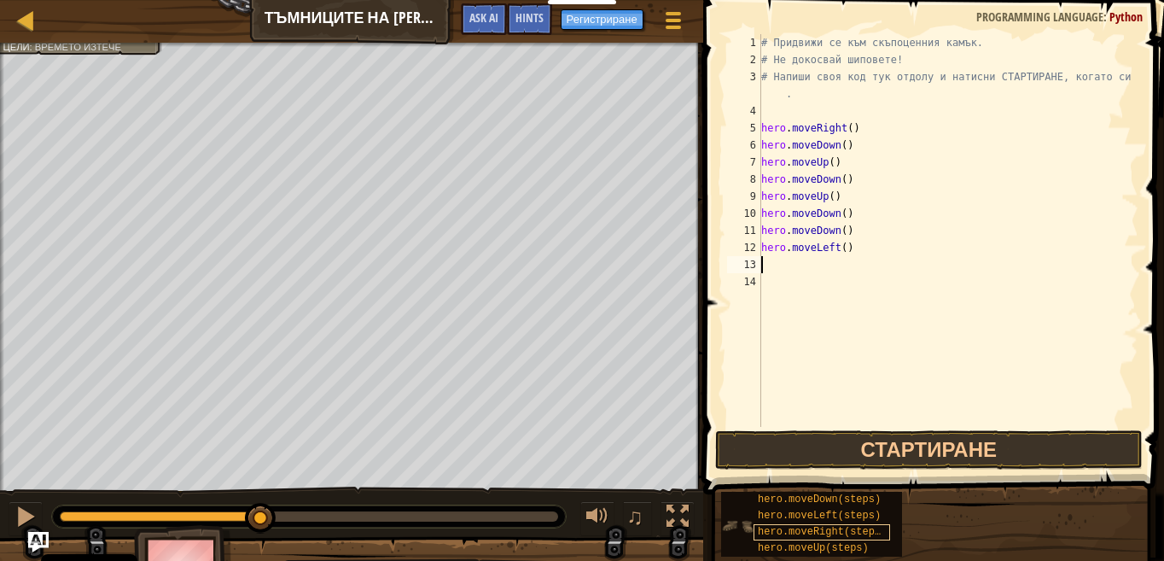
click at [765, 528] on span "hero.moveRight(steps)" at bounding box center [822, 532] width 129 height 12
type textarea "d"
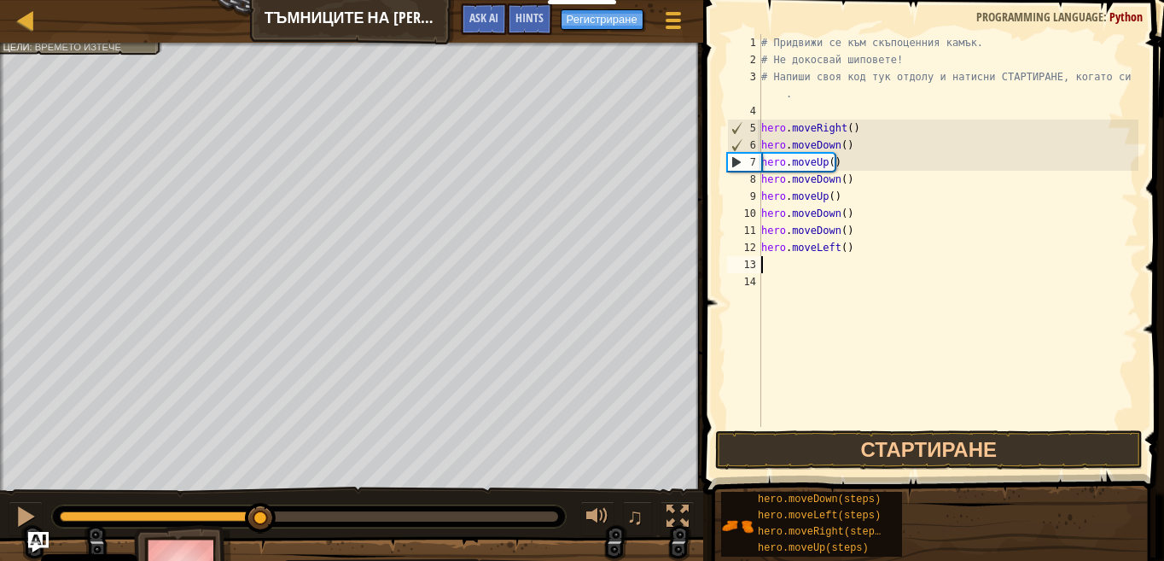
scroll to position [8, 0]
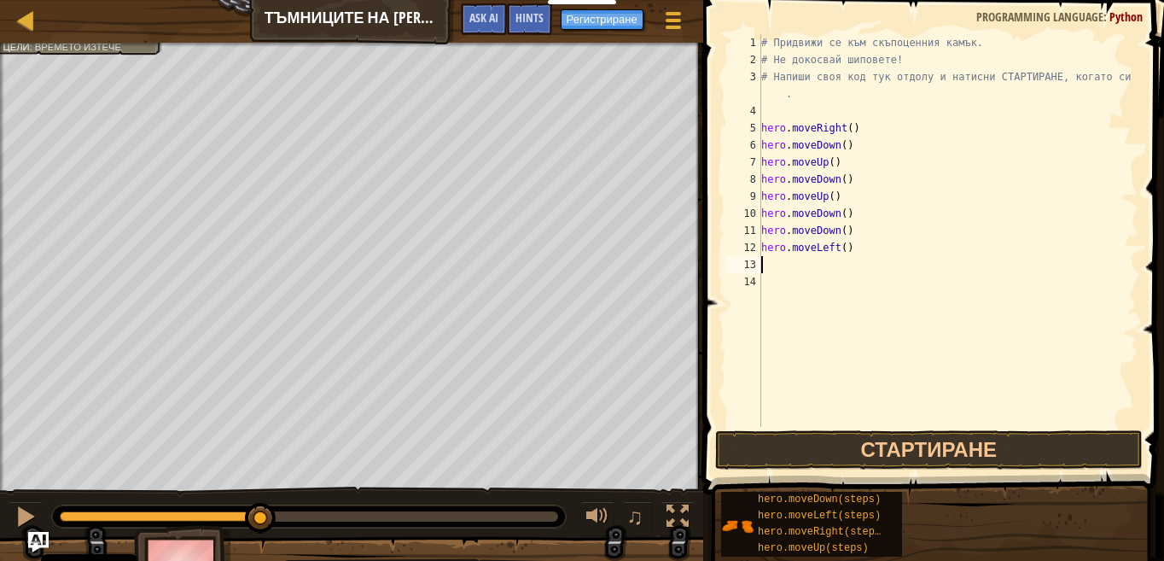
click at [190, 549] on img at bounding box center [183, 572] width 99 height 95
click at [189, 546] on img at bounding box center [183, 572] width 99 height 95
click at [90, 550] on div "Cookie Policy" at bounding box center [89, 543] width 96 height 34
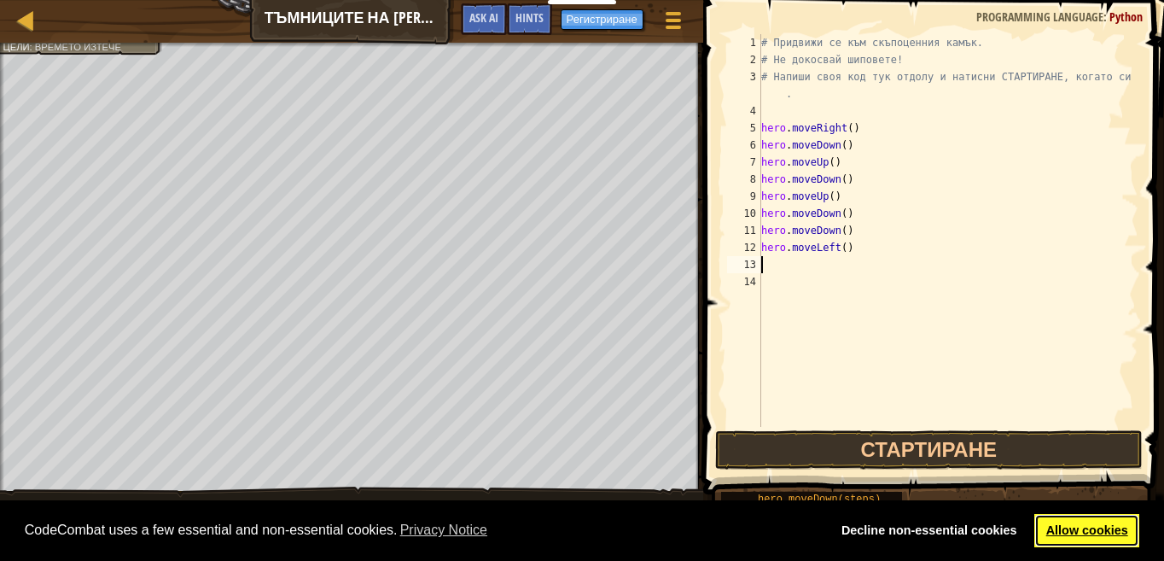
click at [1107, 533] on link "Allow cookies" at bounding box center [1086, 531] width 105 height 34
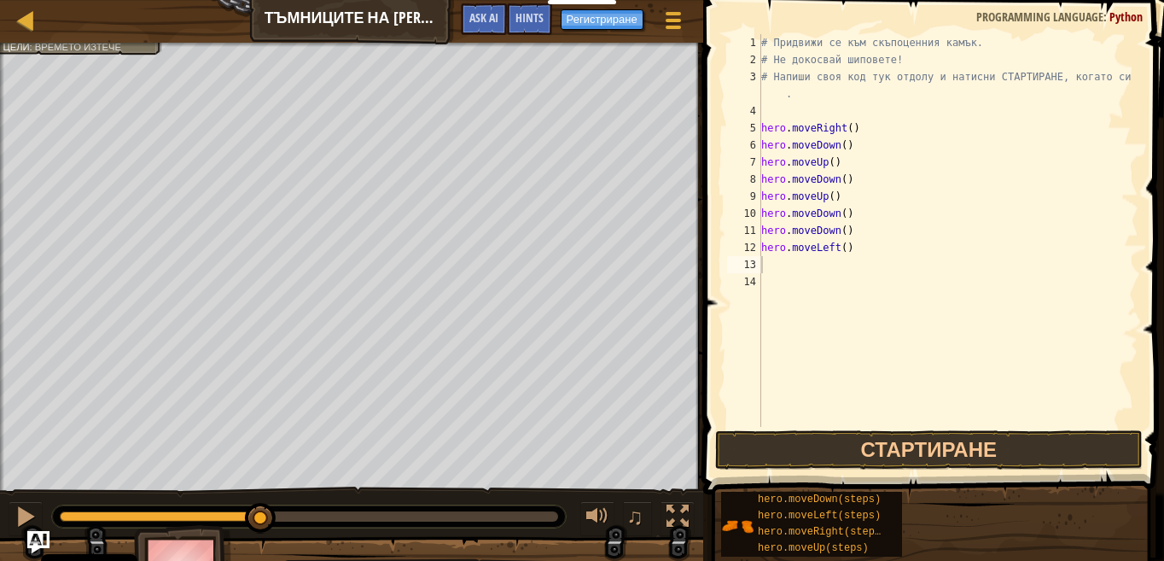
click at [37, 549] on img "Ask AI" at bounding box center [38, 542] width 22 height 22
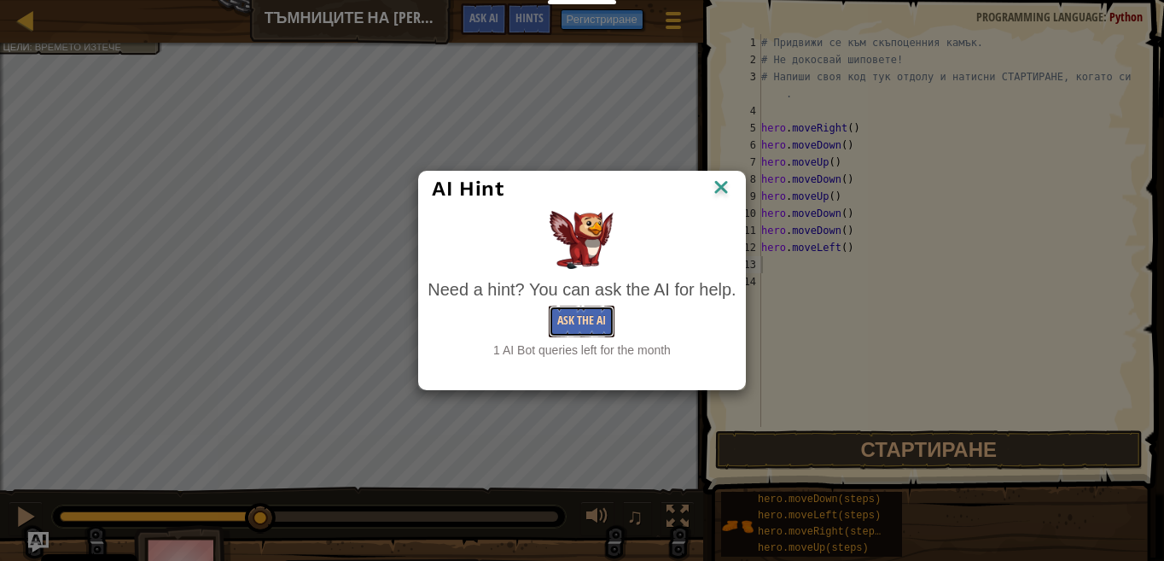
click at [602, 319] on button "Ask the AI" at bounding box center [582, 321] width 66 height 32
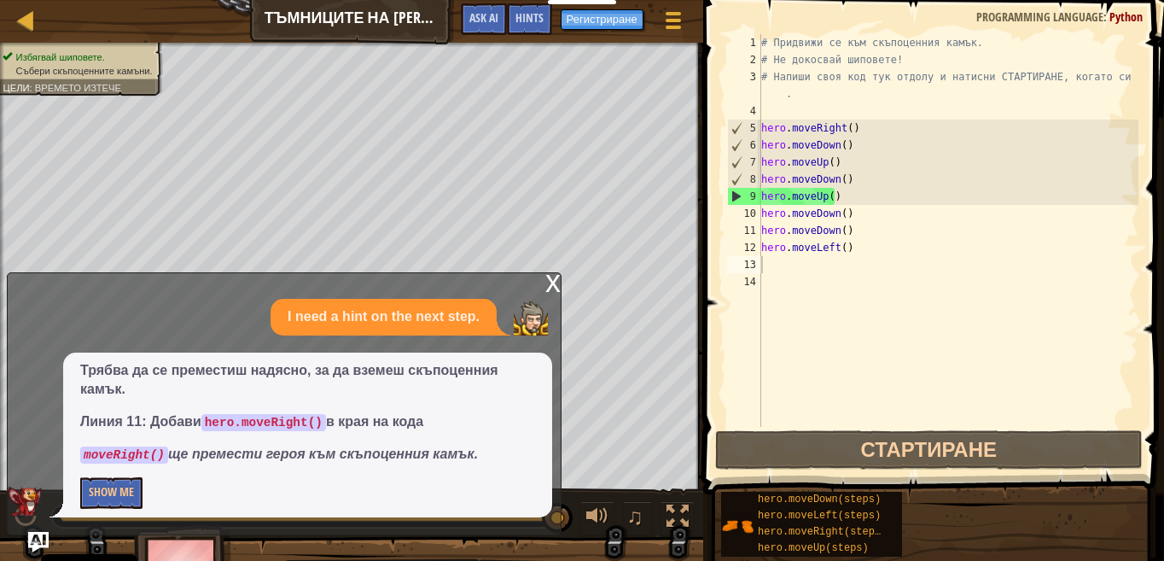
click at [552, 287] on div "x" at bounding box center [552, 281] width 15 height 17
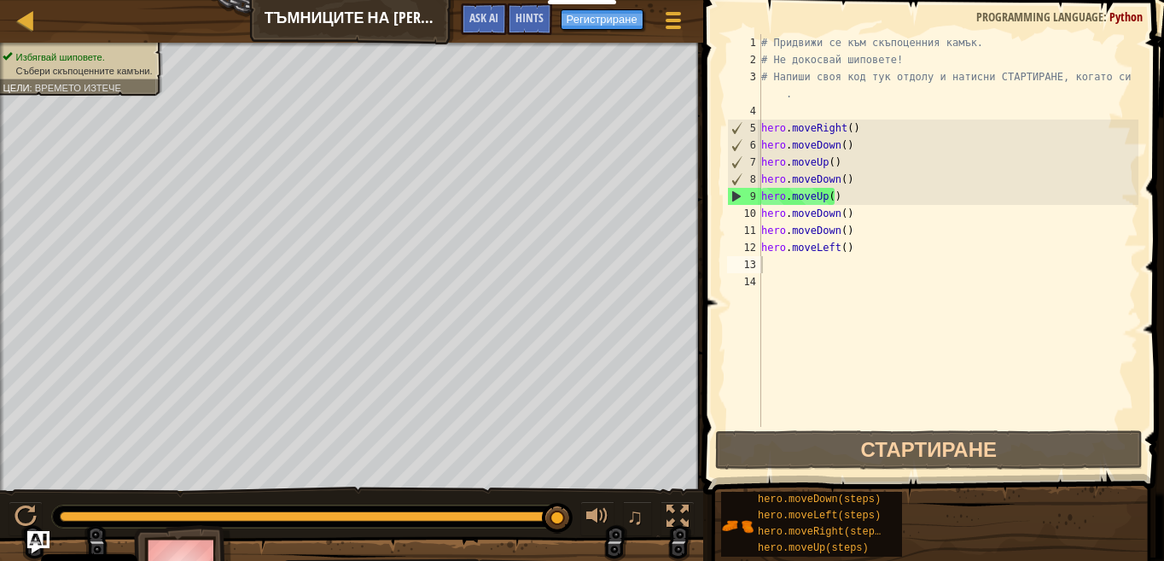
click at [32, 537] on img "Ask AI" at bounding box center [38, 542] width 22 height 22
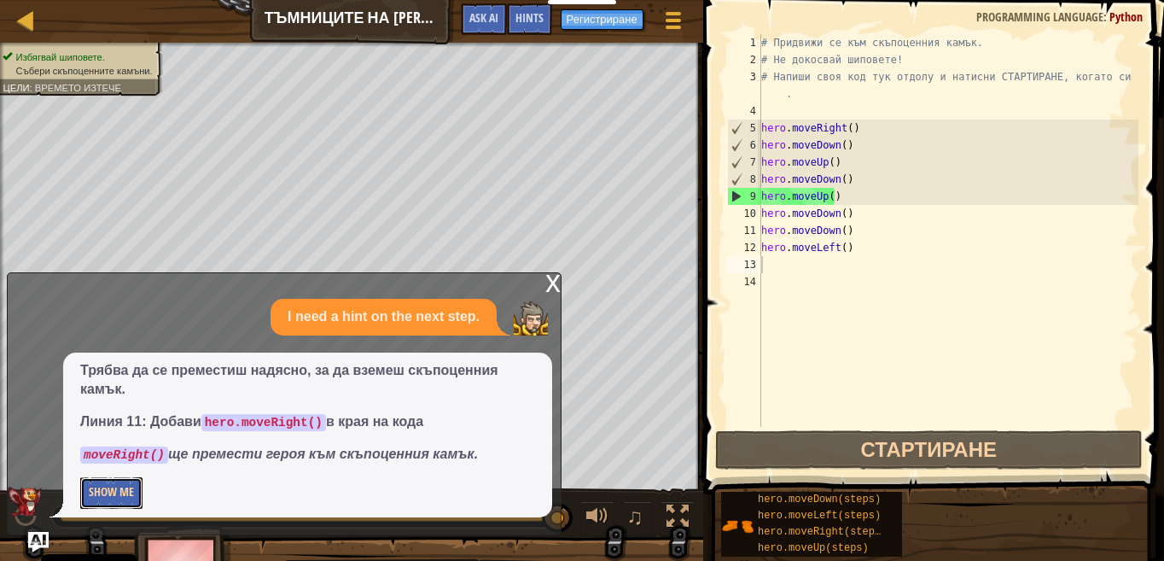
click at [113, 496] on button "Show Me" at bounding box center [111, 493] width 62 height 32
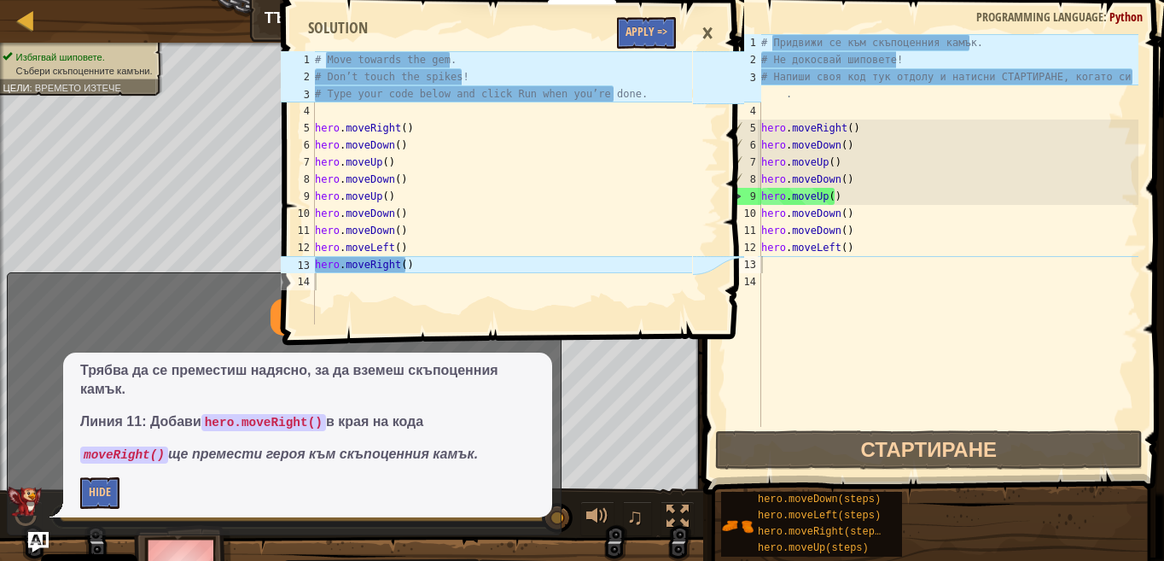
click at [709, 32] on div "×" at bounding box center [707, 33] width 29 height 39
